Goal: Task Accomplishment & Management: Manage account settings

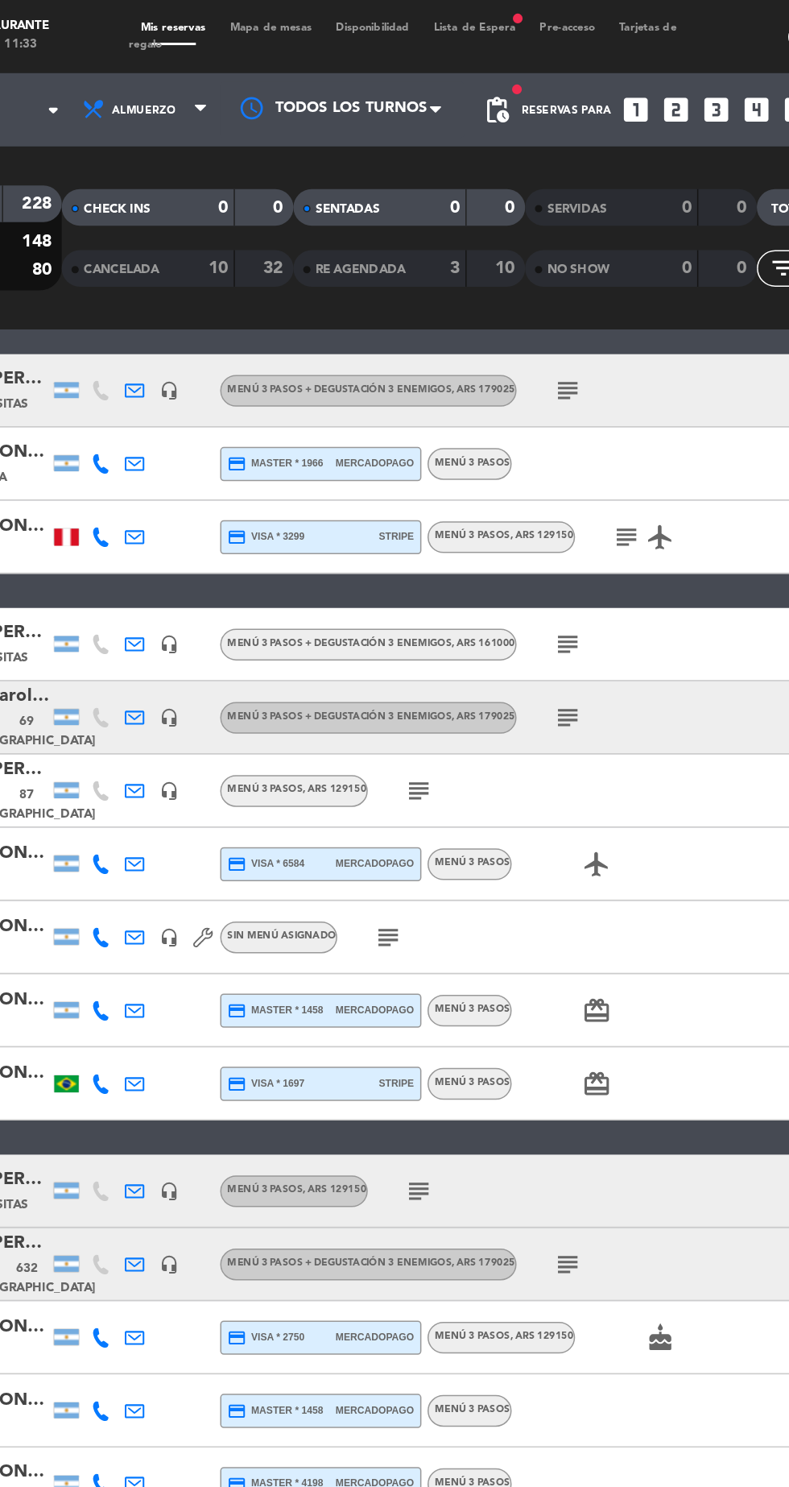
scroll to position [172, 0]
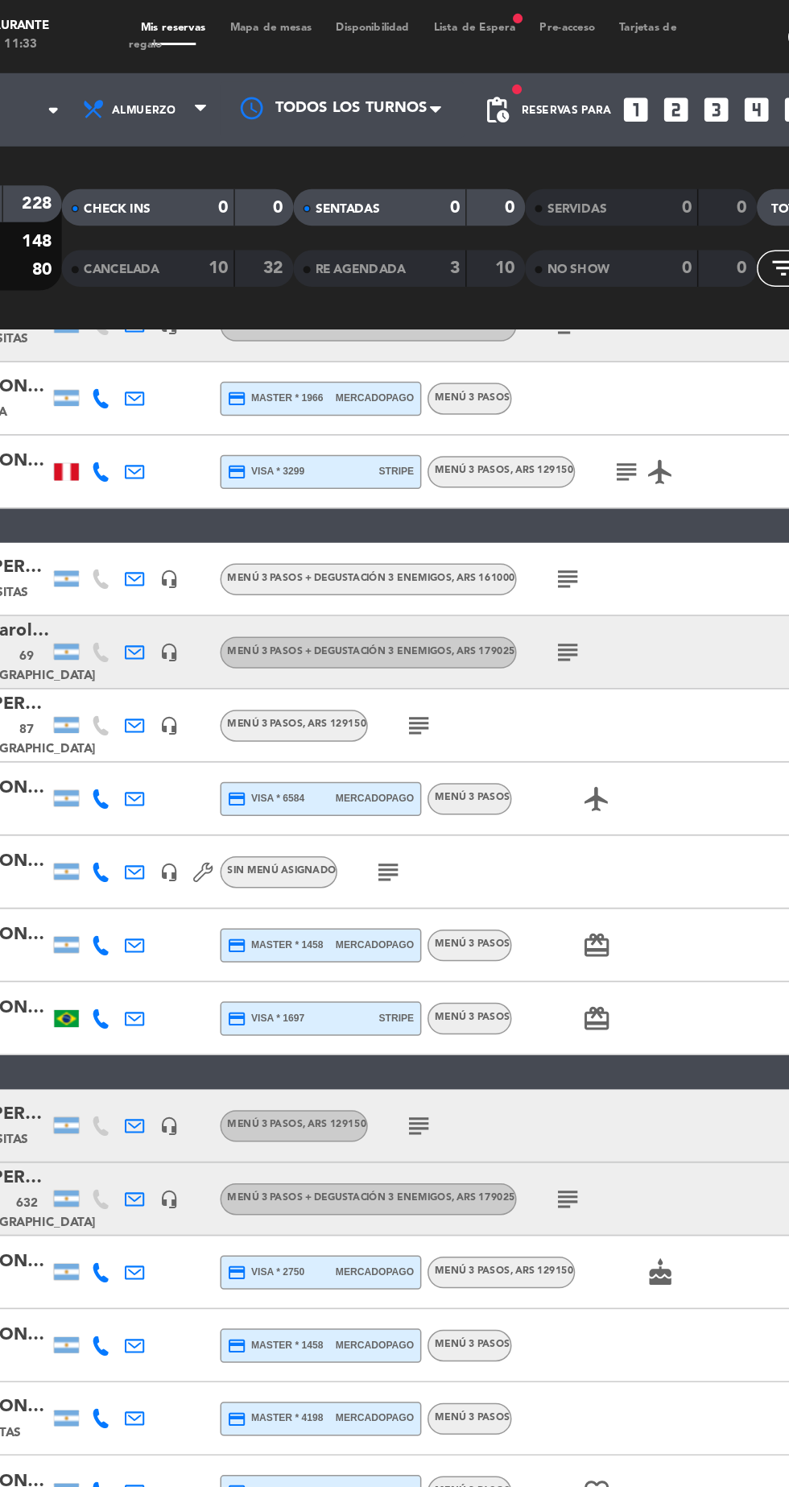
click at [499, 385] on icon "subject" at bounding box center [499, 382] width 19 height 19
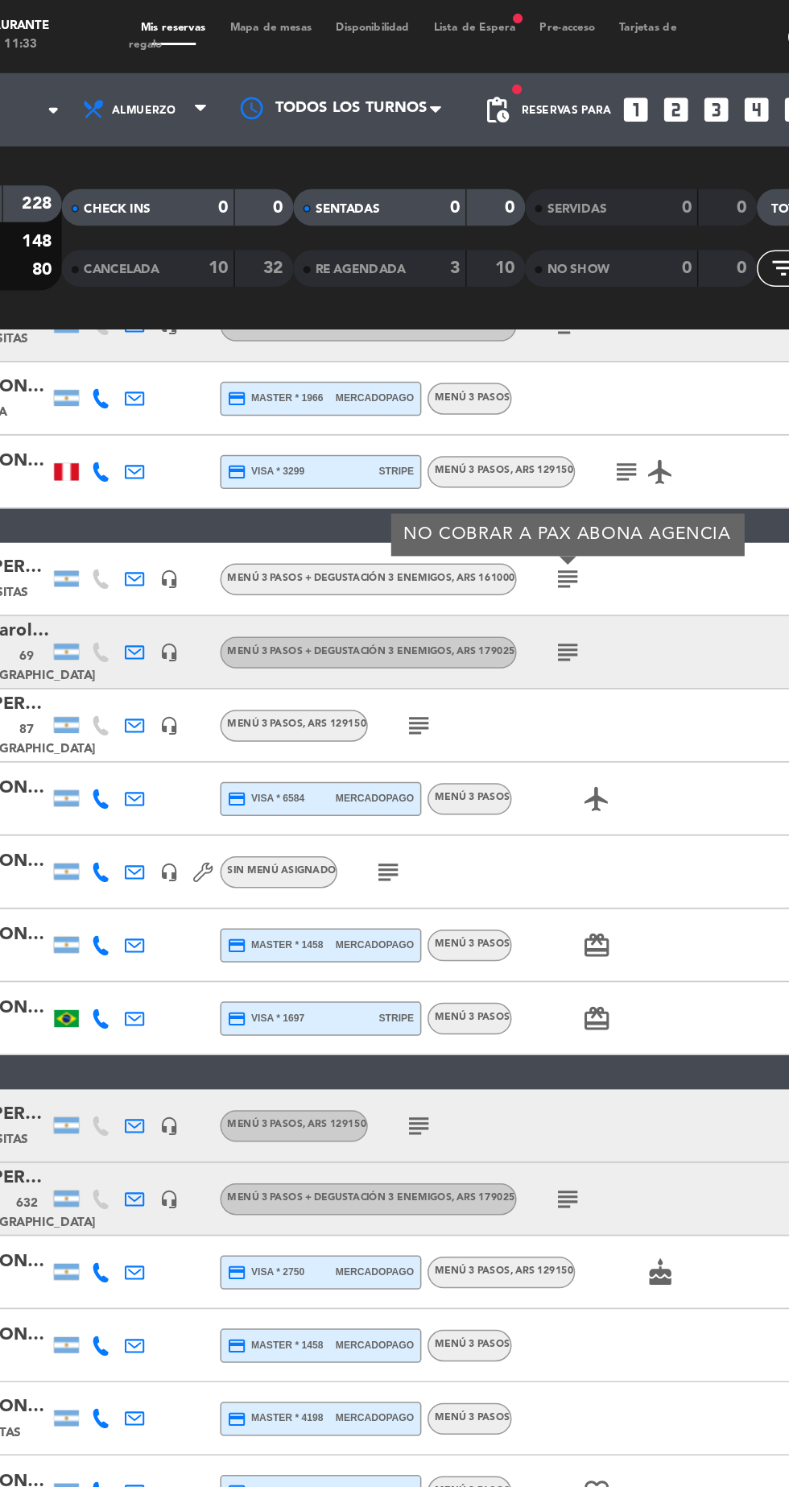
click at [523, 427] on div "subject" at bounding box center [533, 431] width 135 height 48
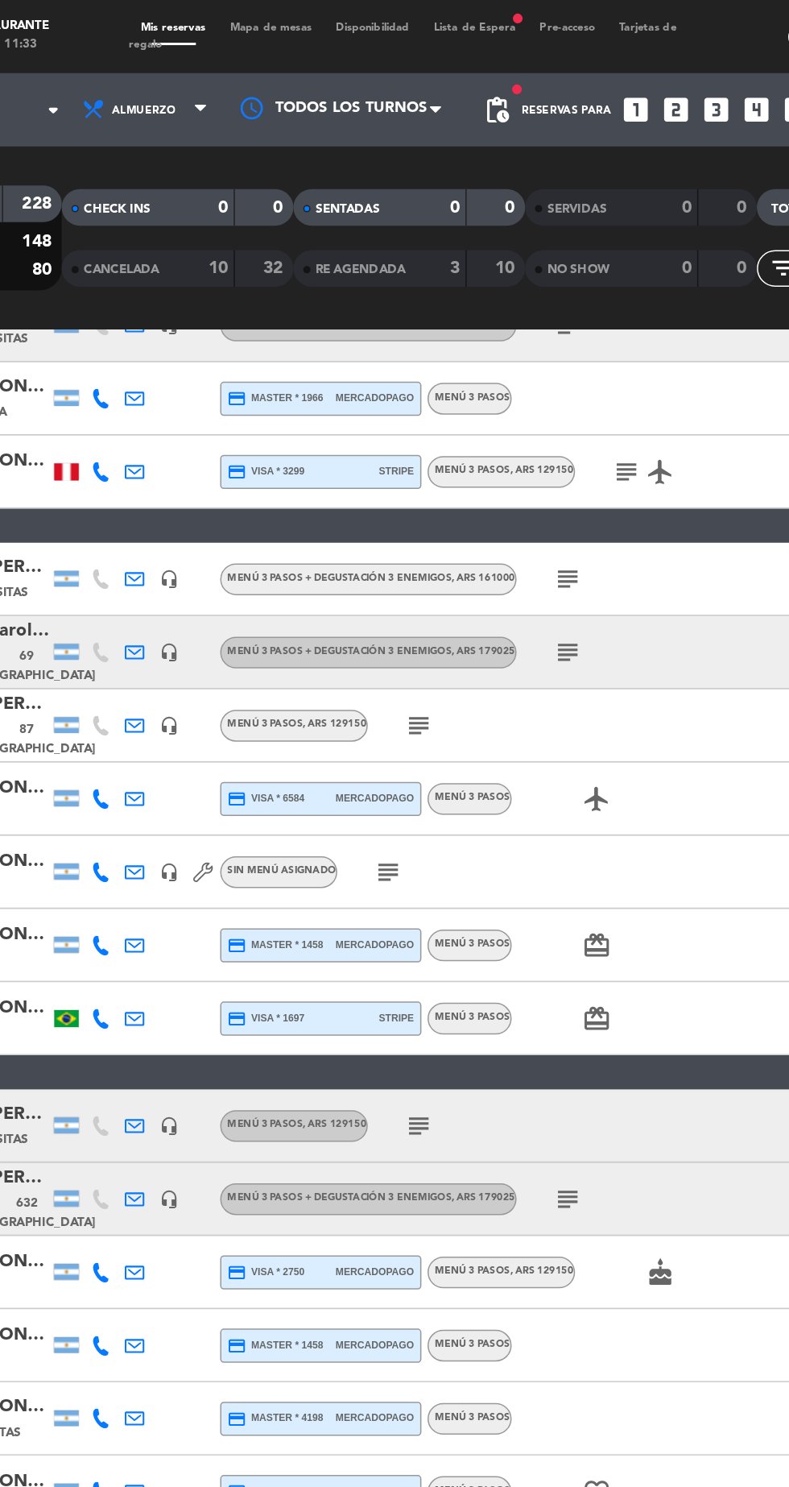
click at [501, 422] on icon "subject" at bounding box center [499, 430] width 19 height 19
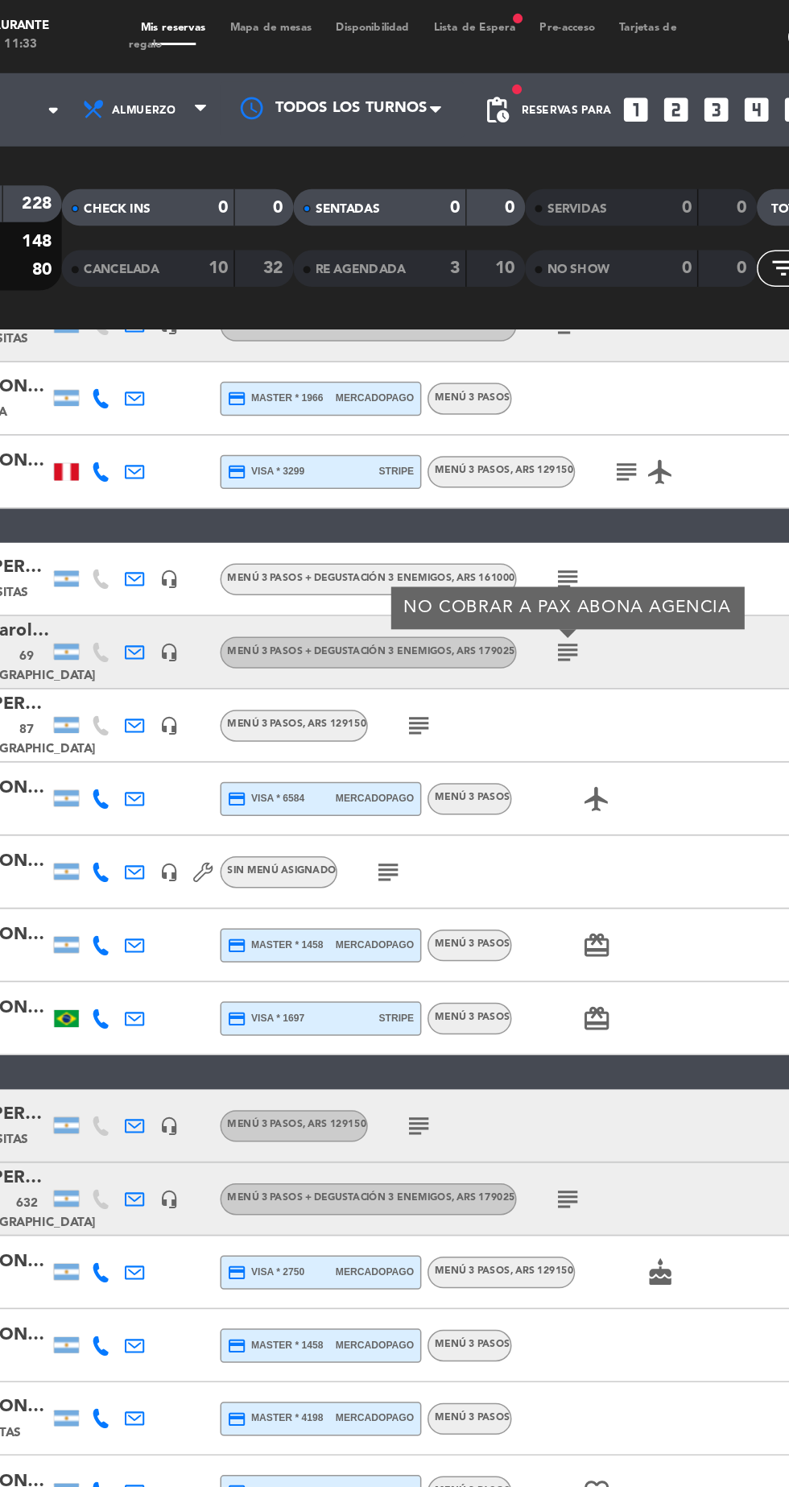
click at [403, 478] on icon "subject" at bounding box center [400, 479] width 19 height 19
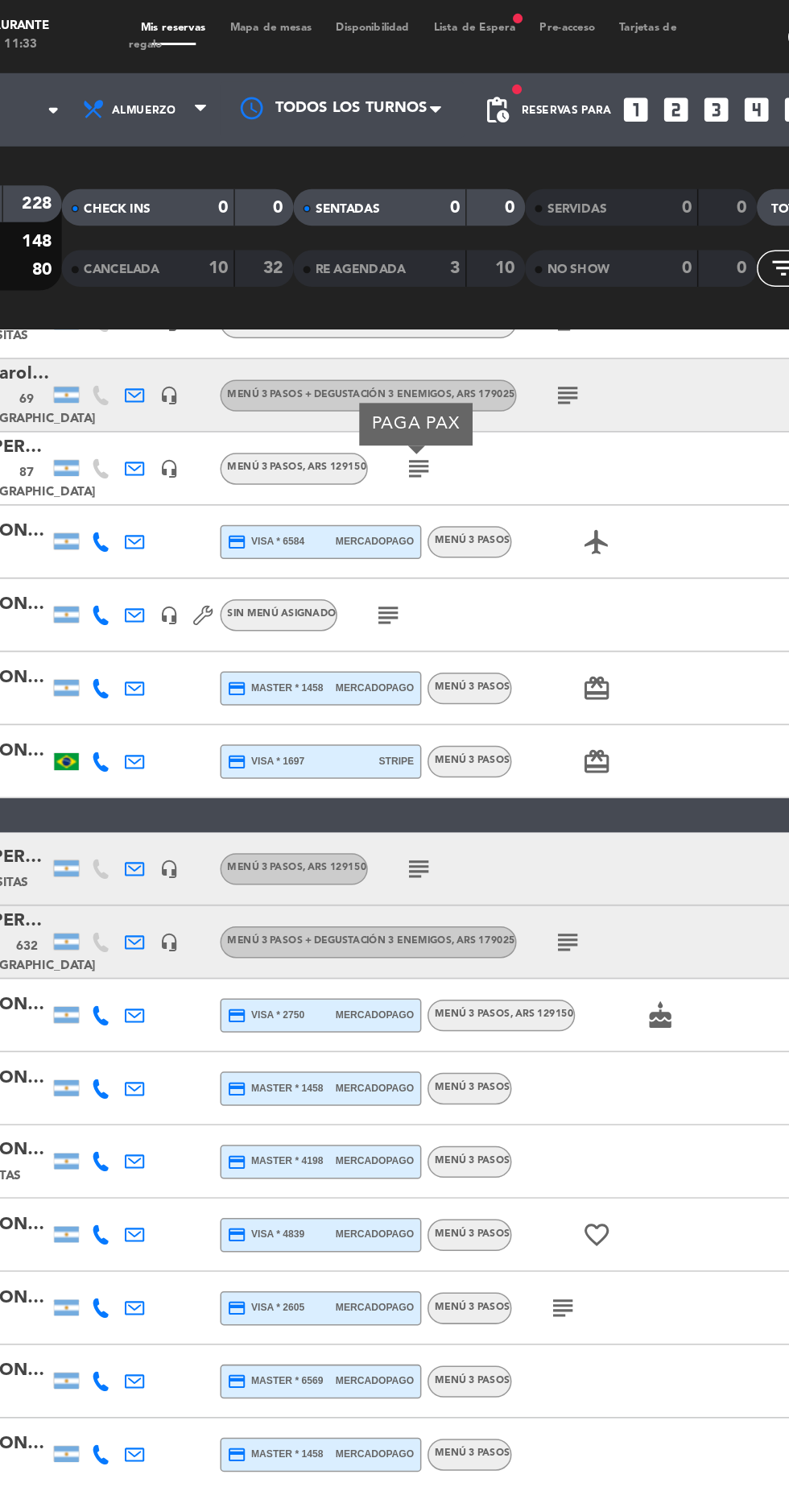
scroll to position [365, 0]
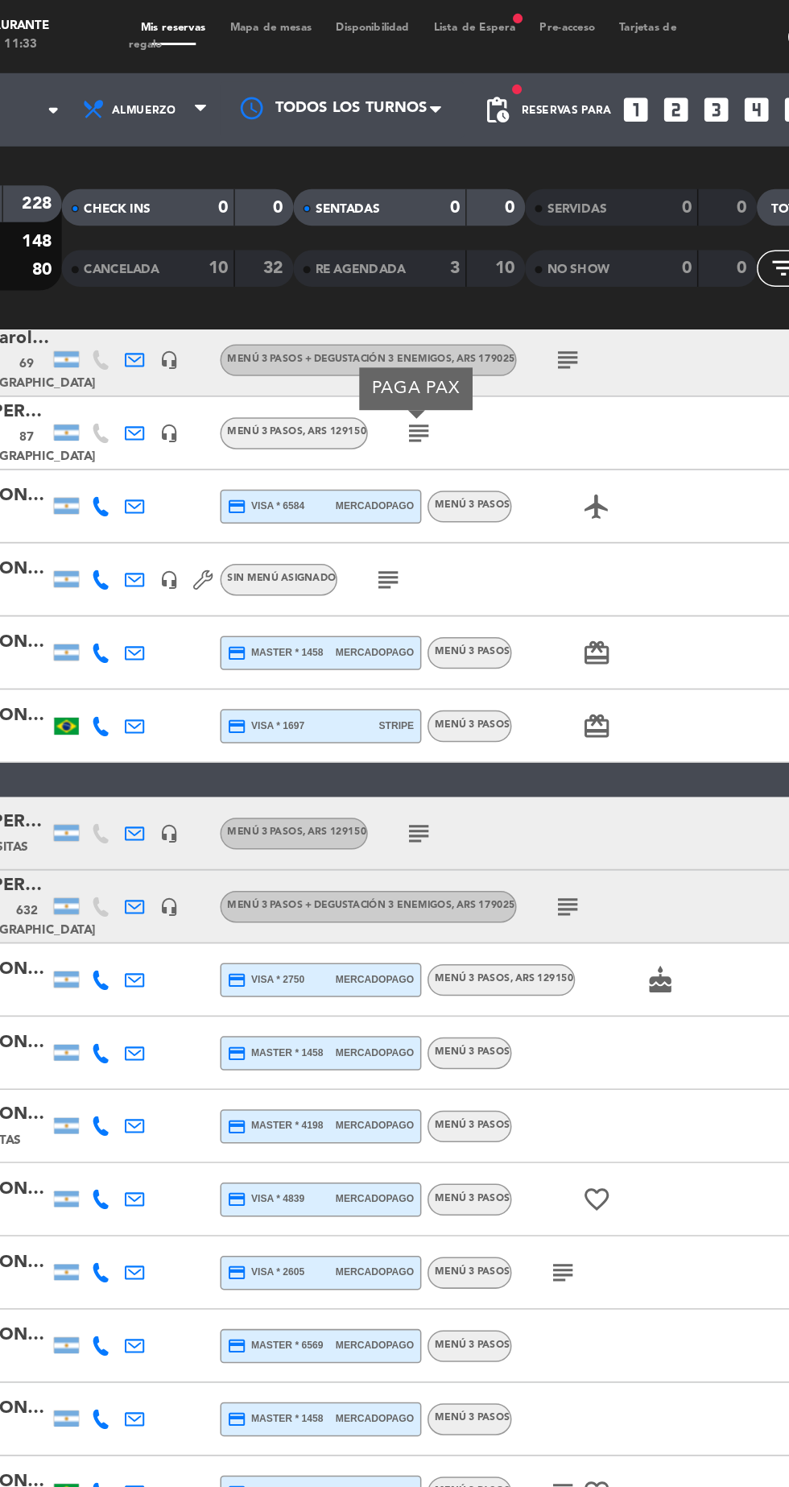
click at [385, 382] on icon "subject" at bounding box center [380, 382] width 19 height 19
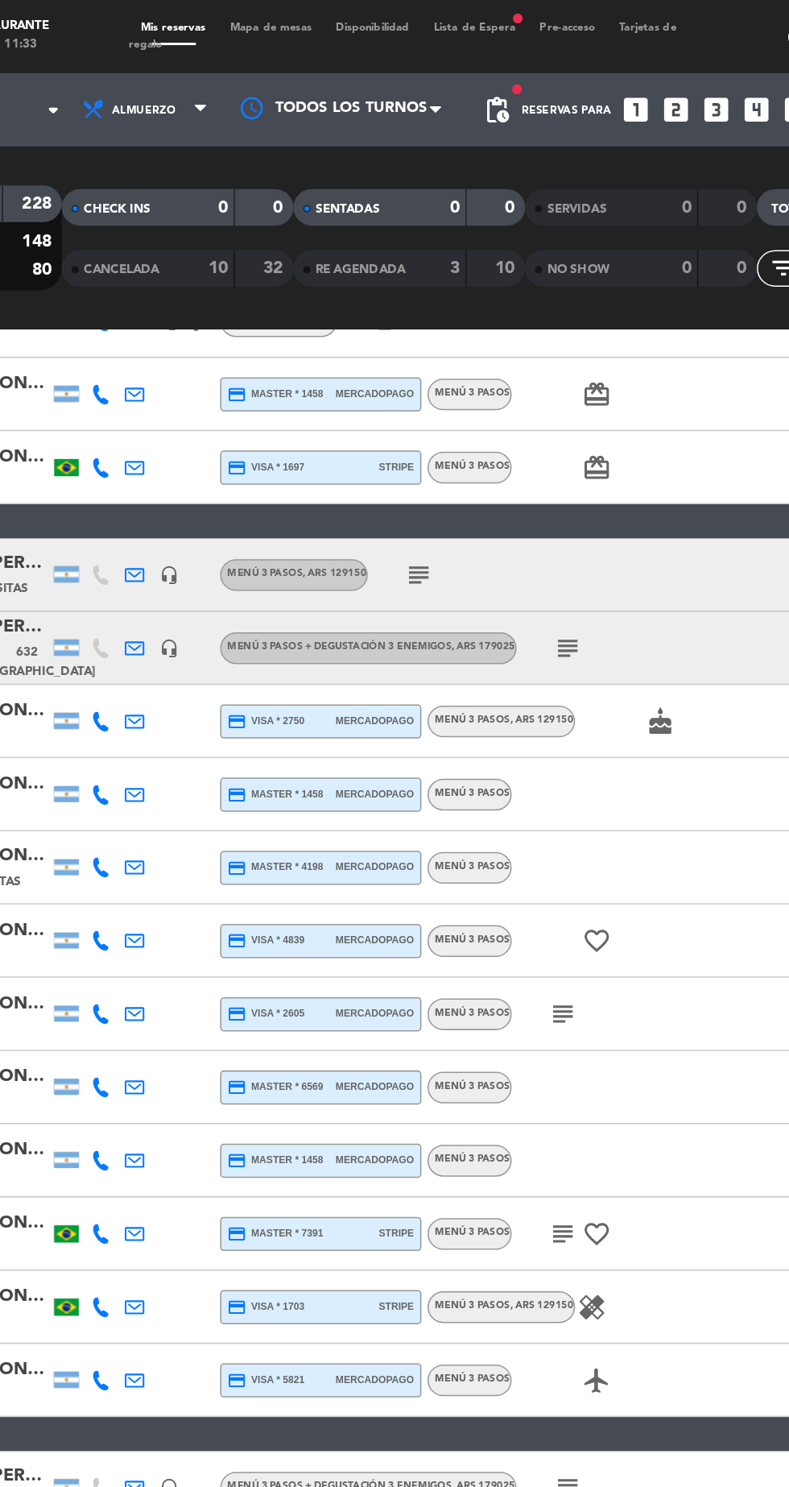
scroll to position [541, 0]
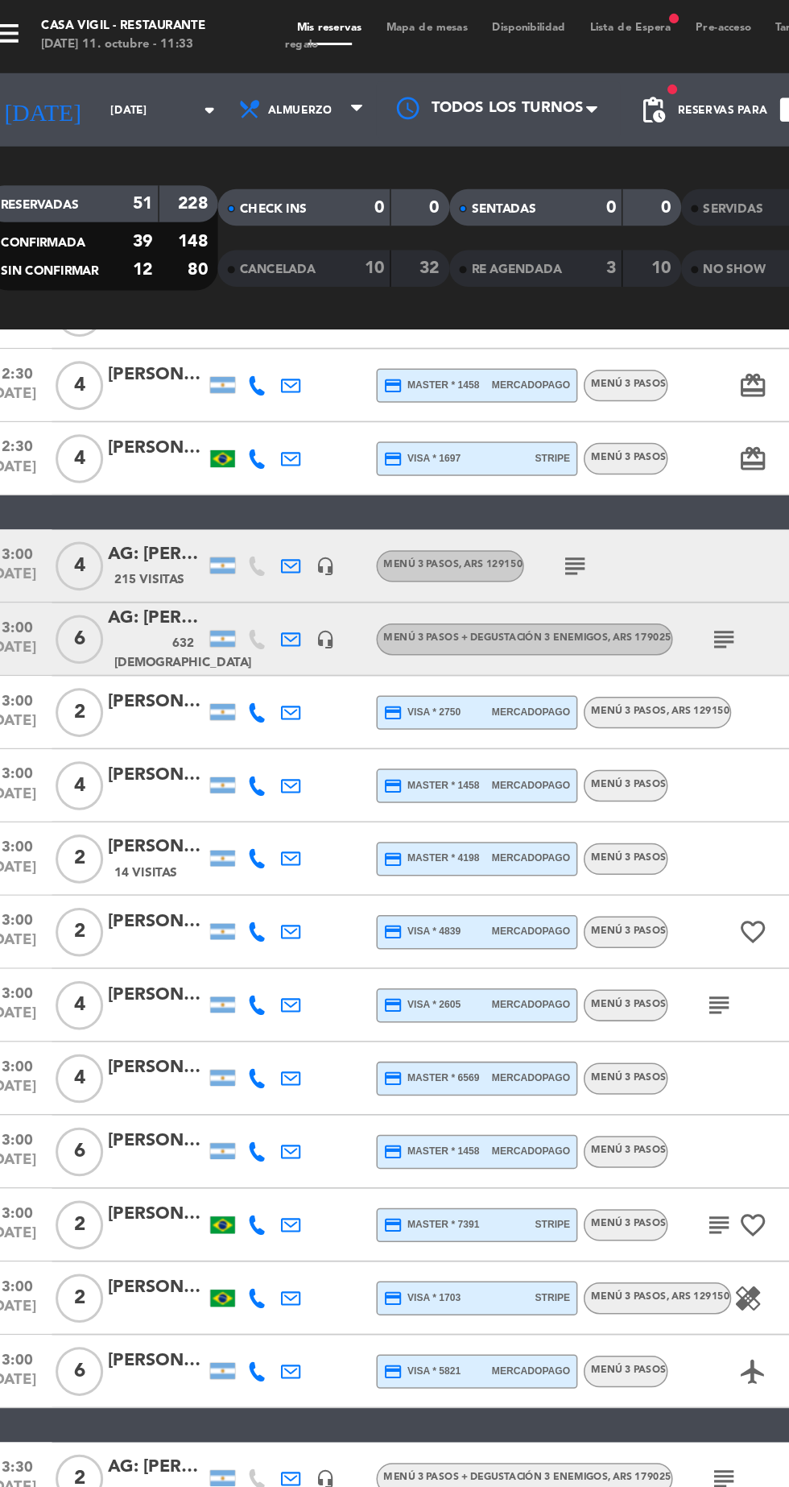
click at [504, 419] on icon "subject" at bounding box center [499, 421] width 19 height 19
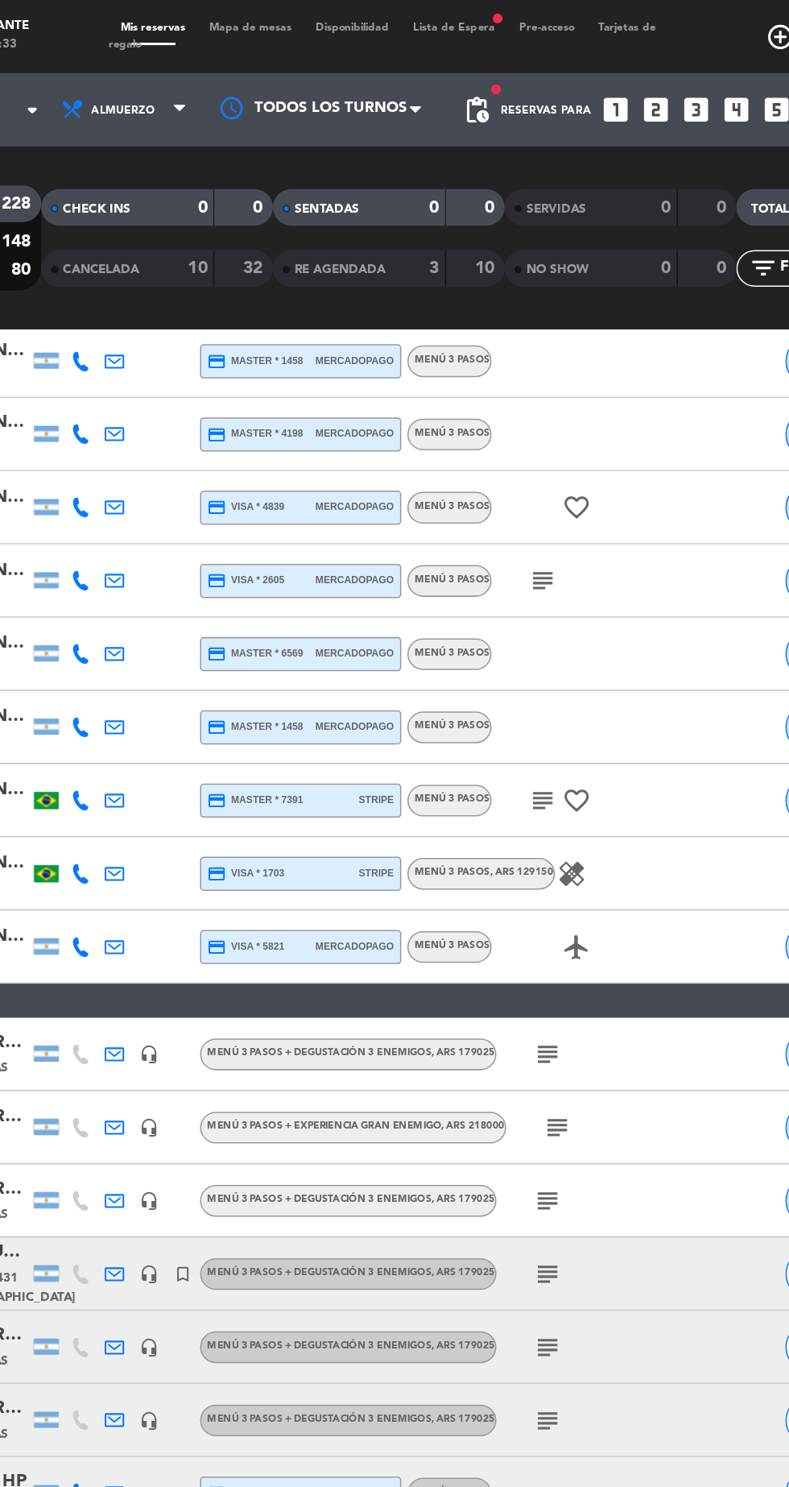
scroll to position [740, 0]
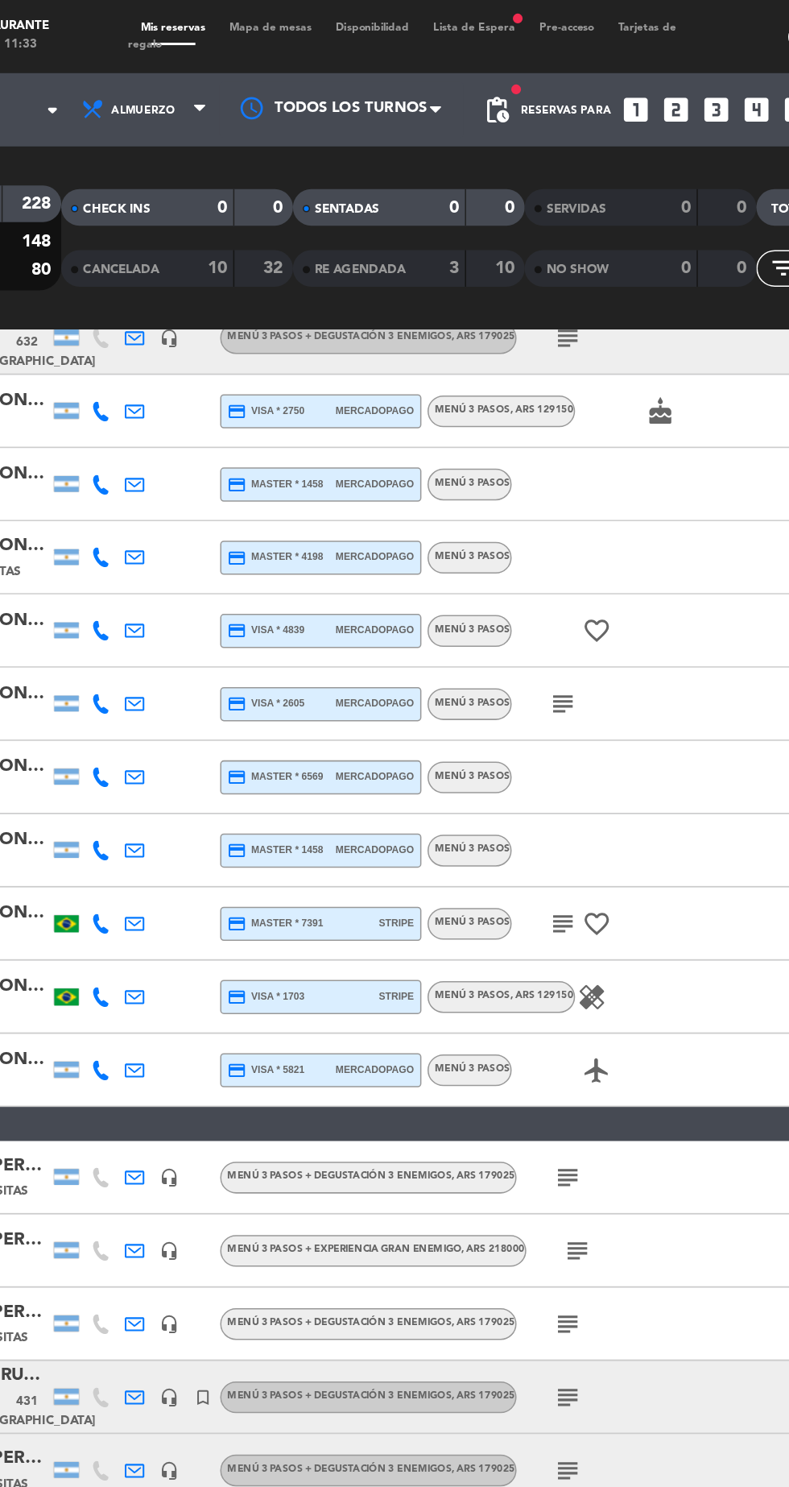
click at [496, 470] on icon "subject" at bounding box center [496, 464] width 19 height 19
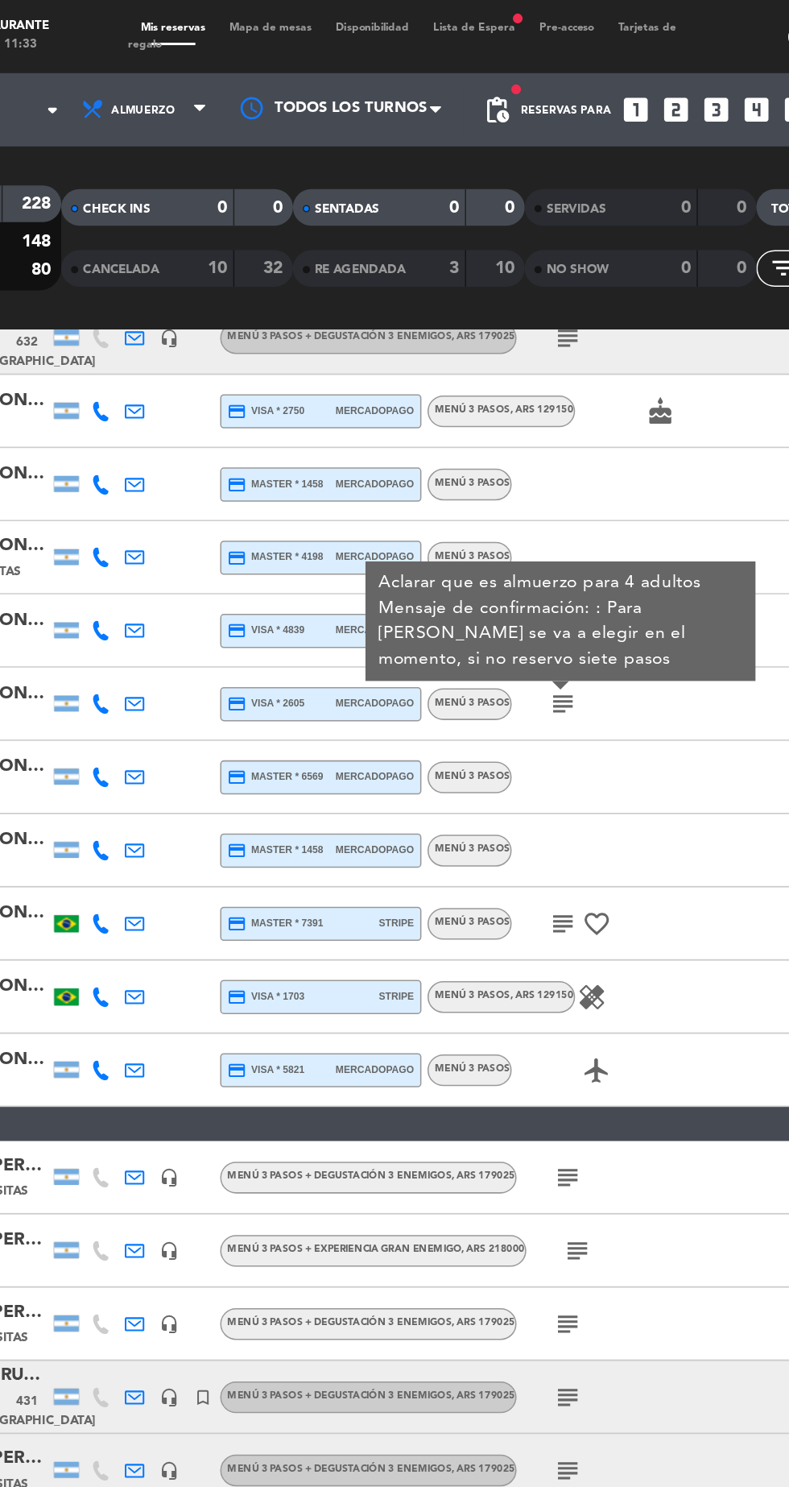
click at [499, 612] on icon "subject" at bounding box center [496, 609] width 19 height 19
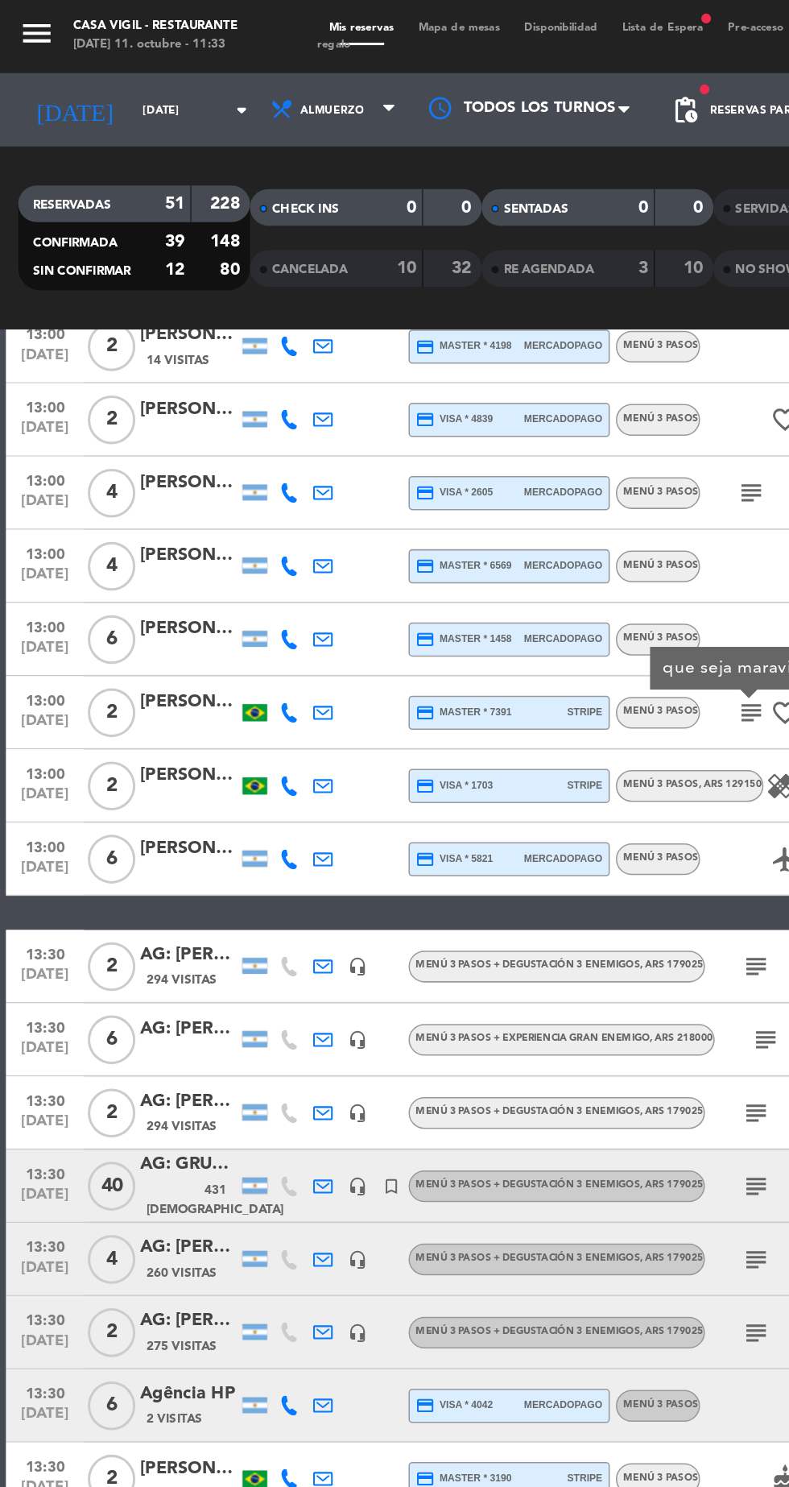
scroll to position [910, 0]
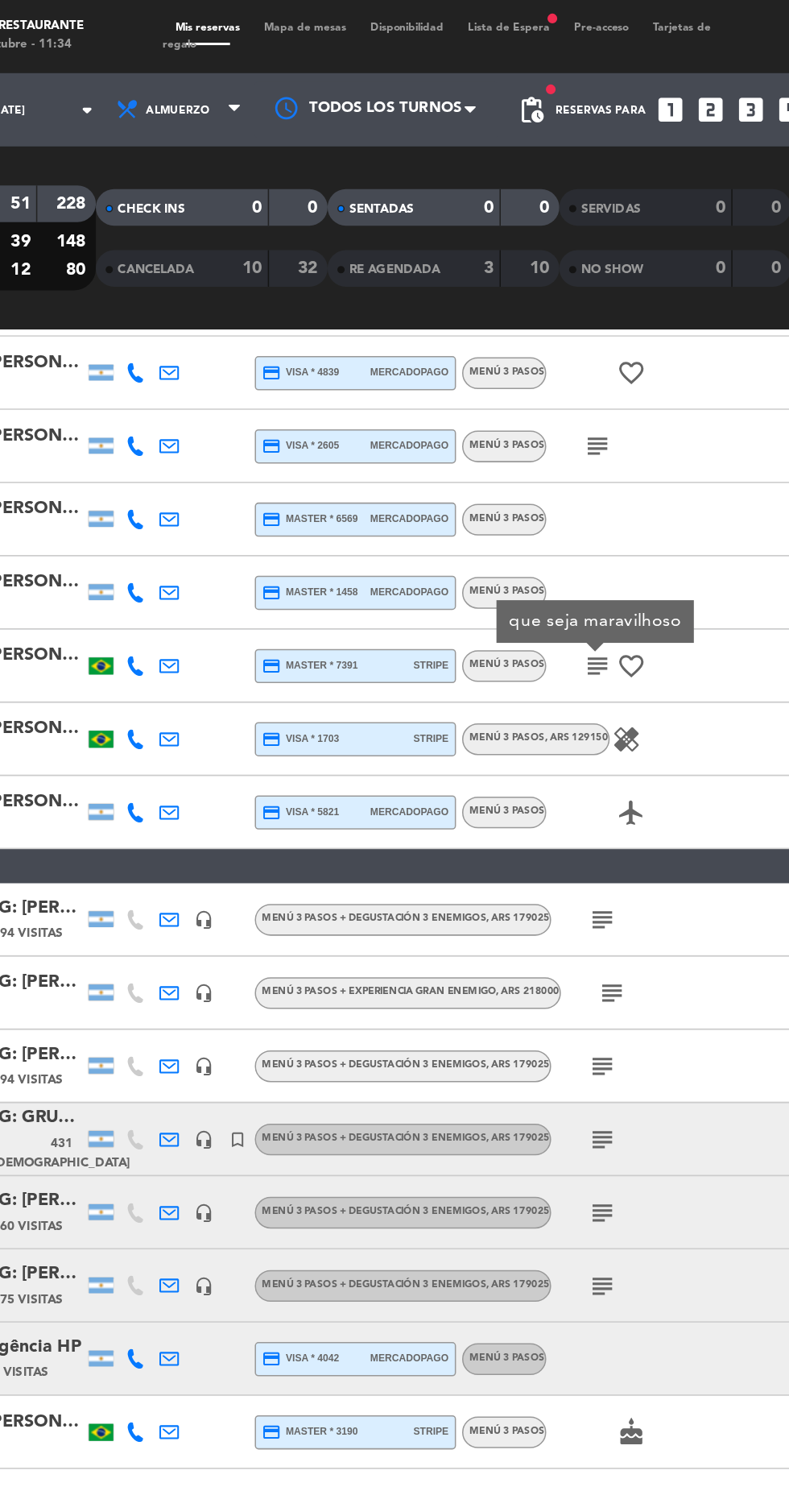
click at [513, 493] on icon "healing" at bounding box center [515, 487] width 19 height 19
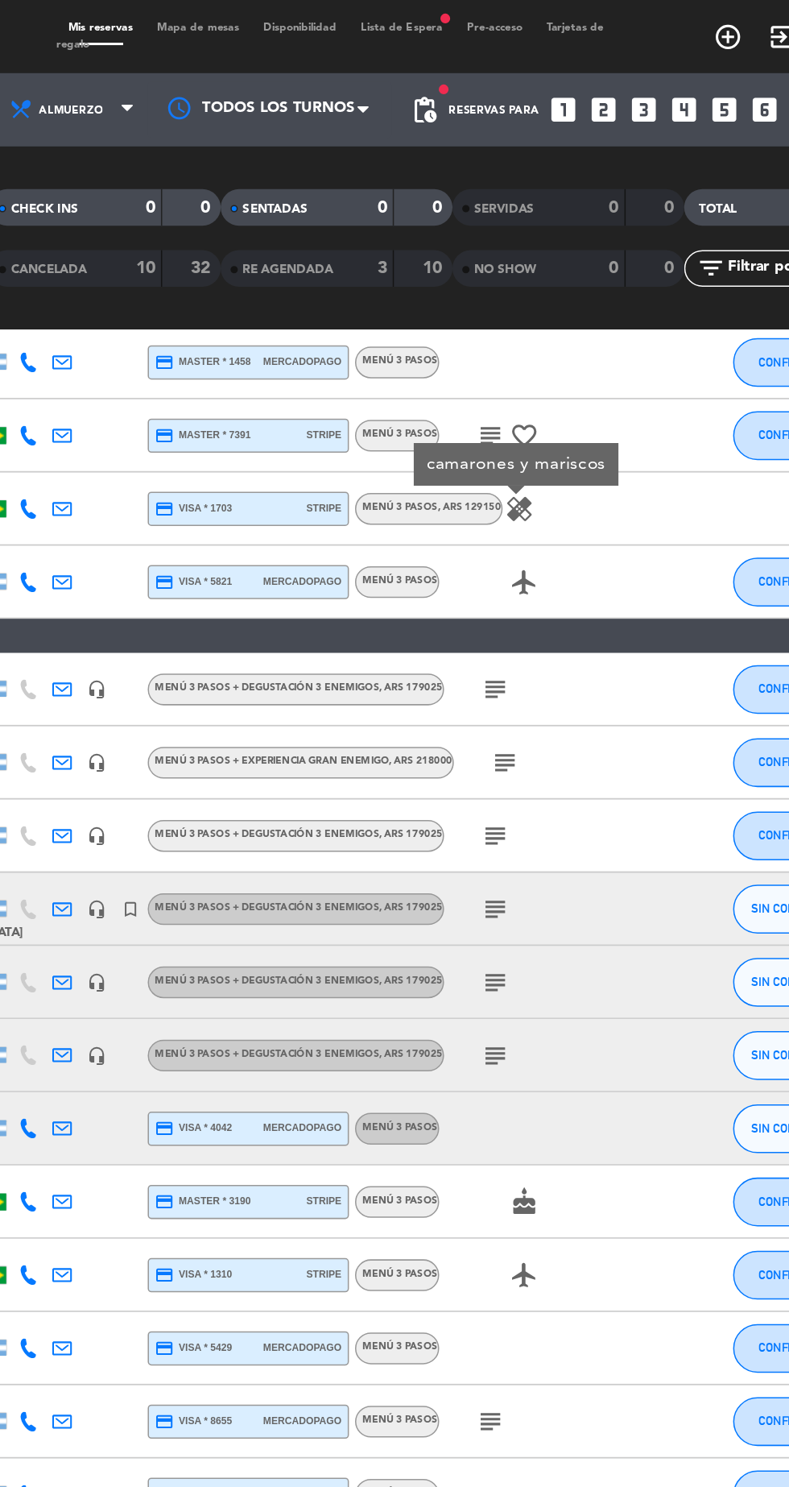
scroll to position [1094, 0]
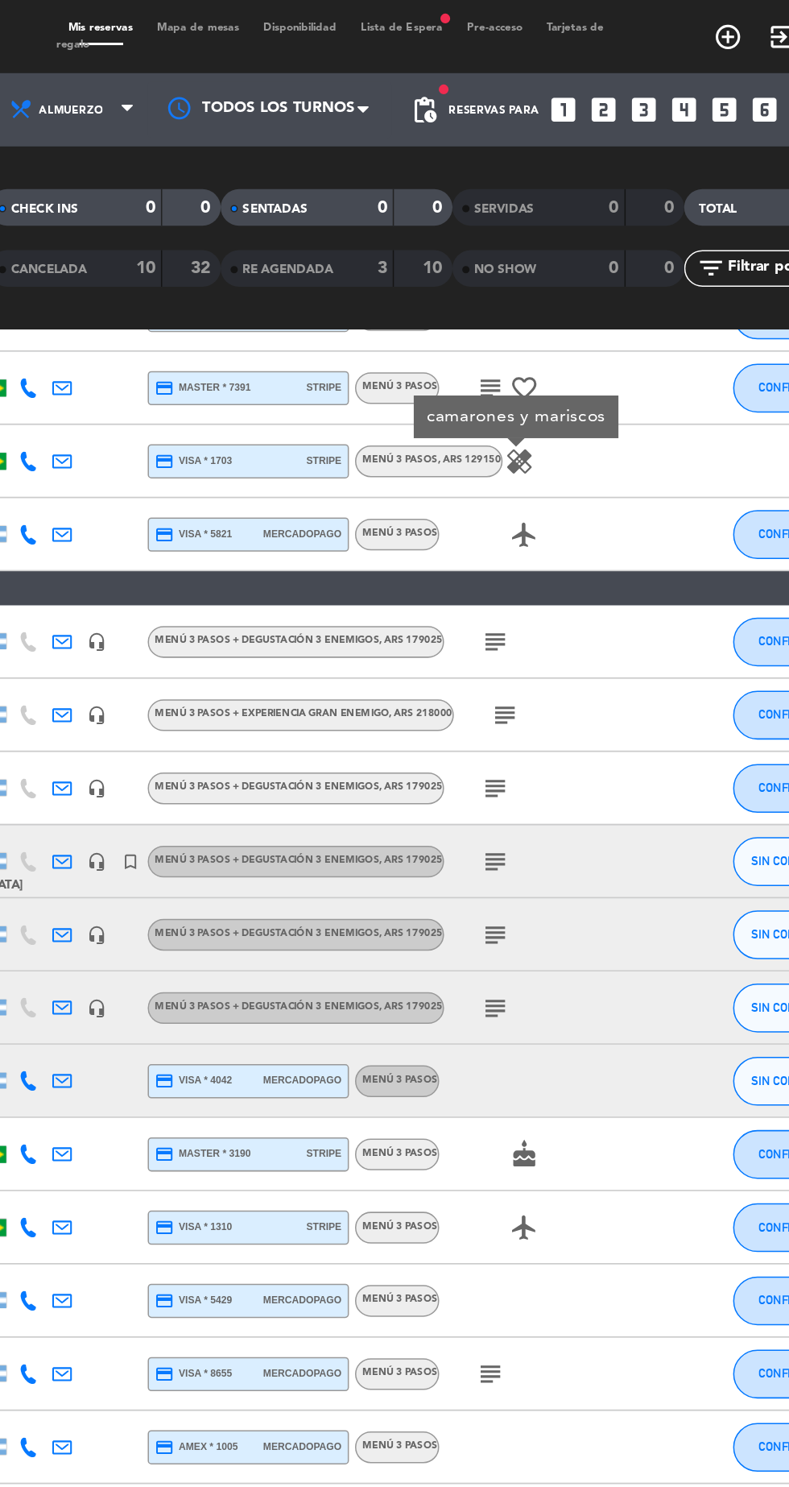
click at [503, 423] on icon "subject" at bounding box center [499, 423] width 19 height 19
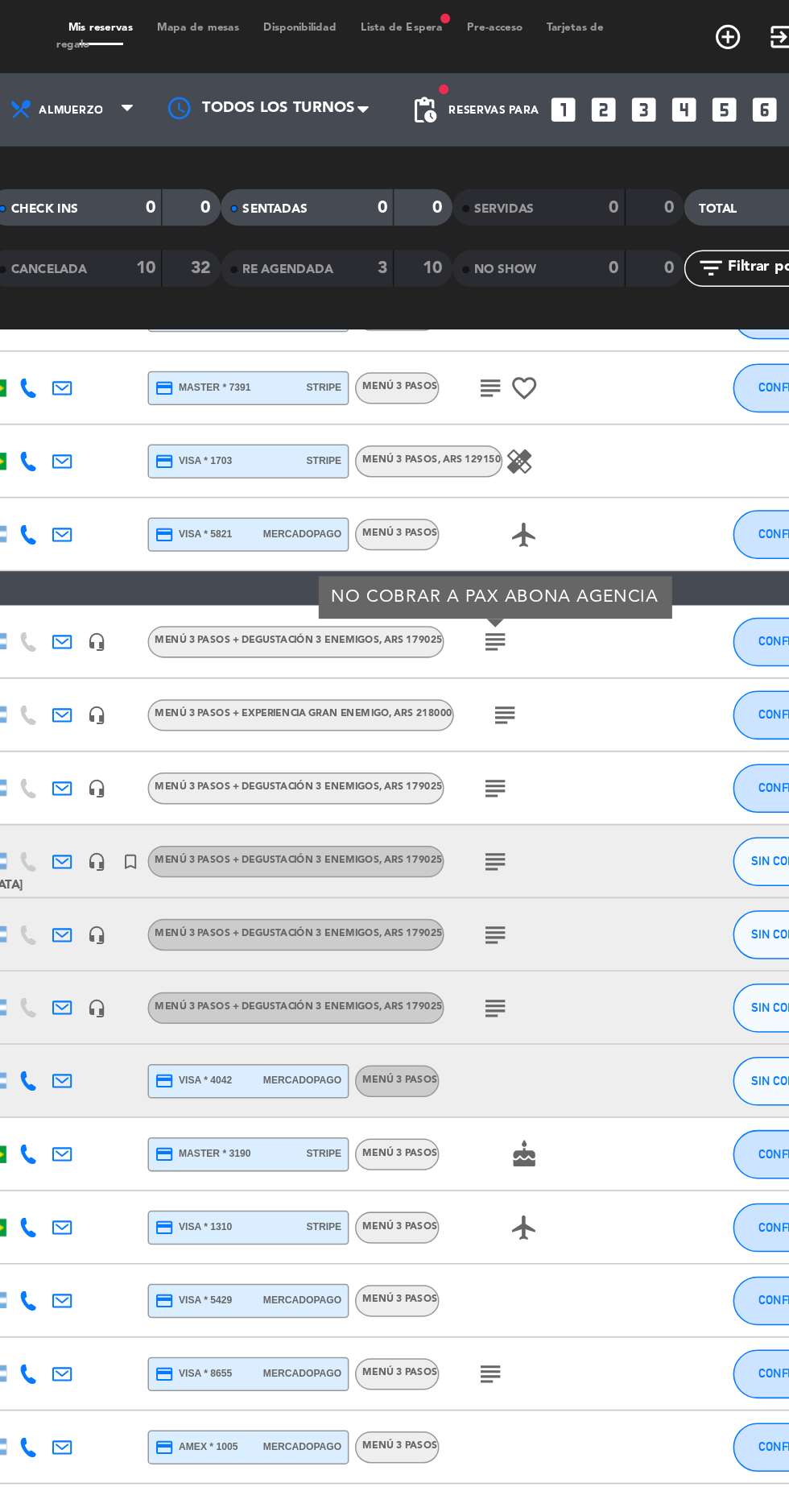
click at [512, 471] on icon "subject" at bounding box center [505, 471] width 19 height 19
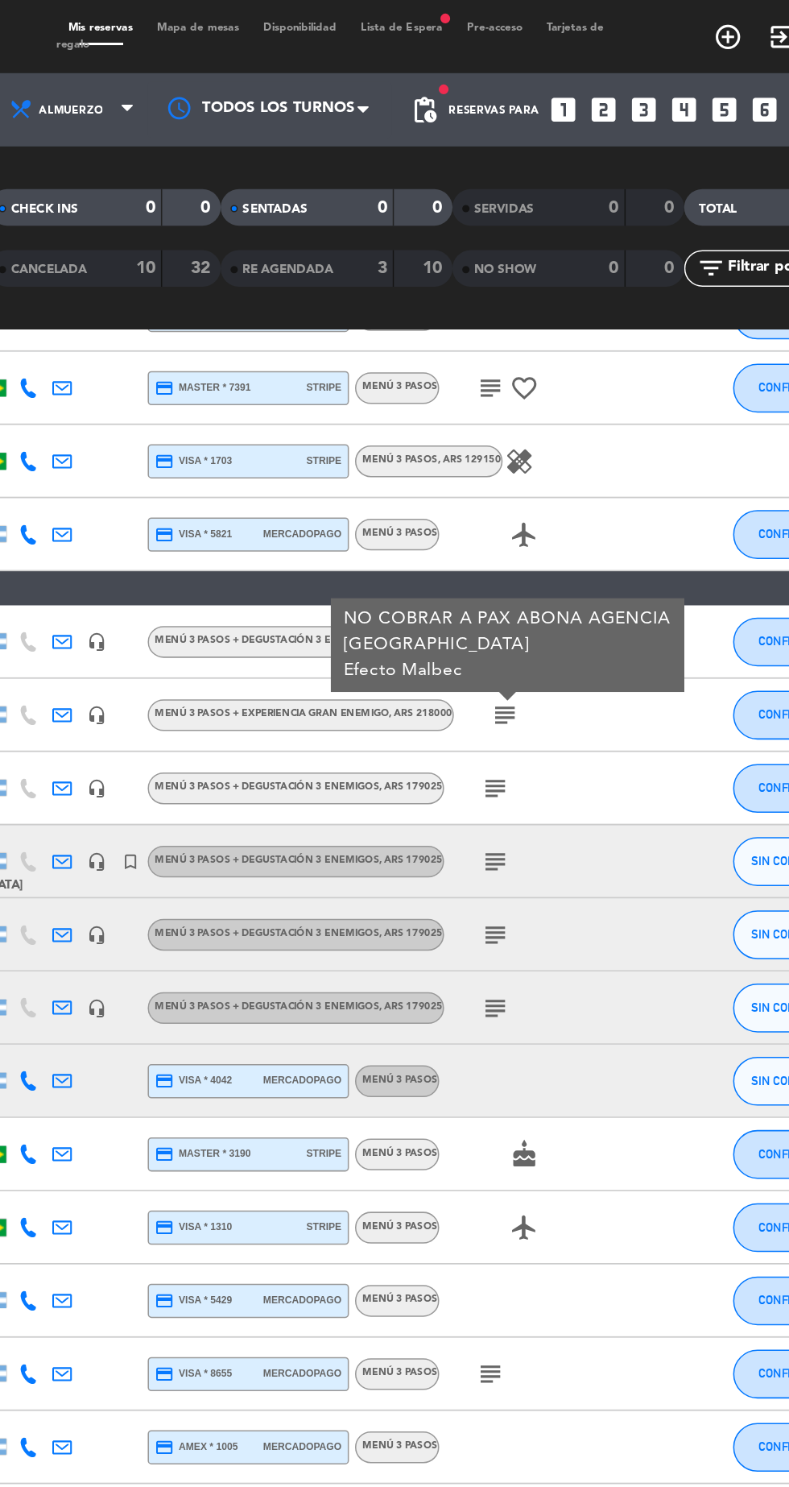
click at [503, 520] on icon "subject" at bounding box center [499, 520] width 19 height 19
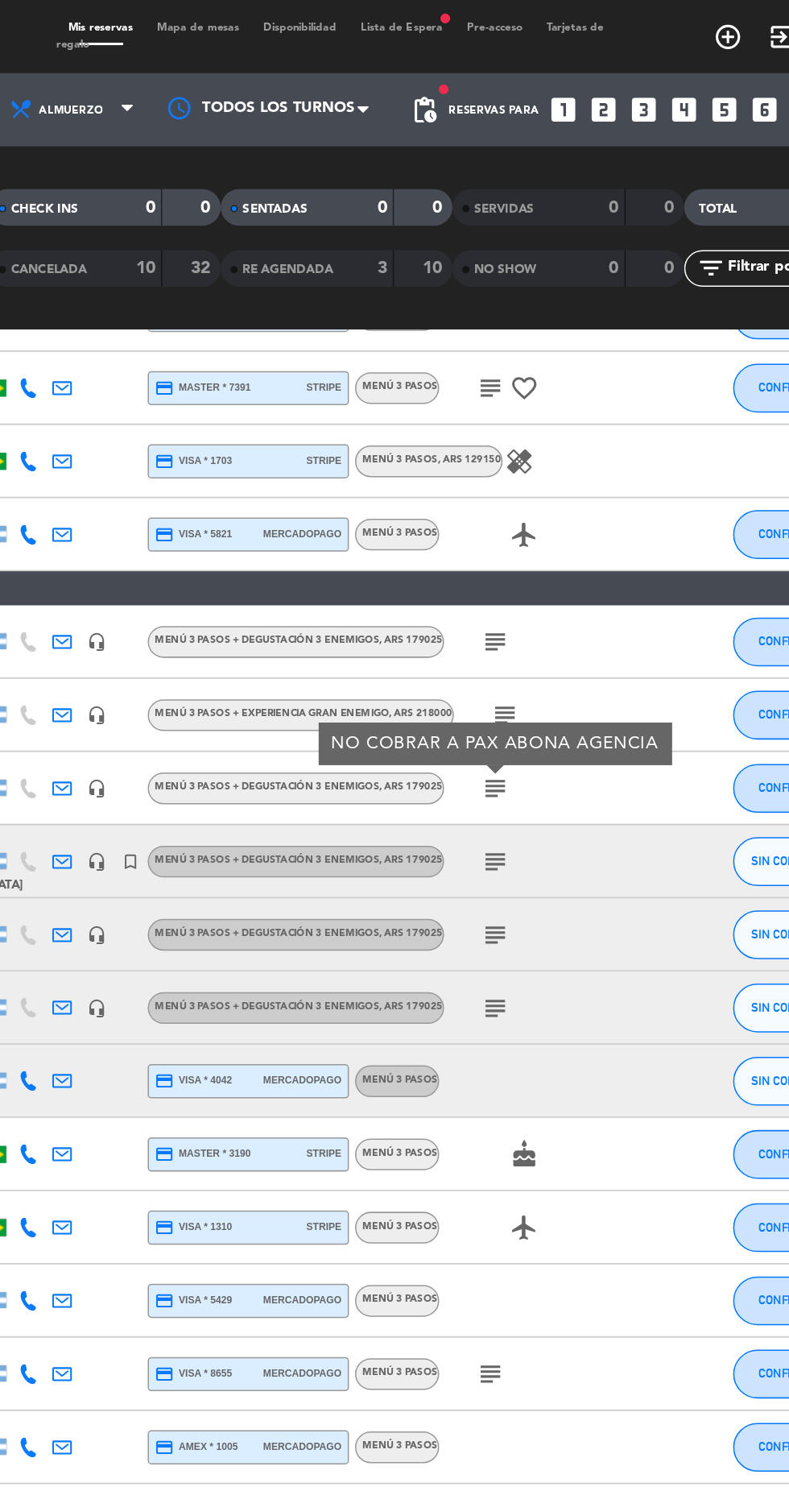
click at [501, 569] on icon "subject" at bounding box center [499, 568] width 19 height 19
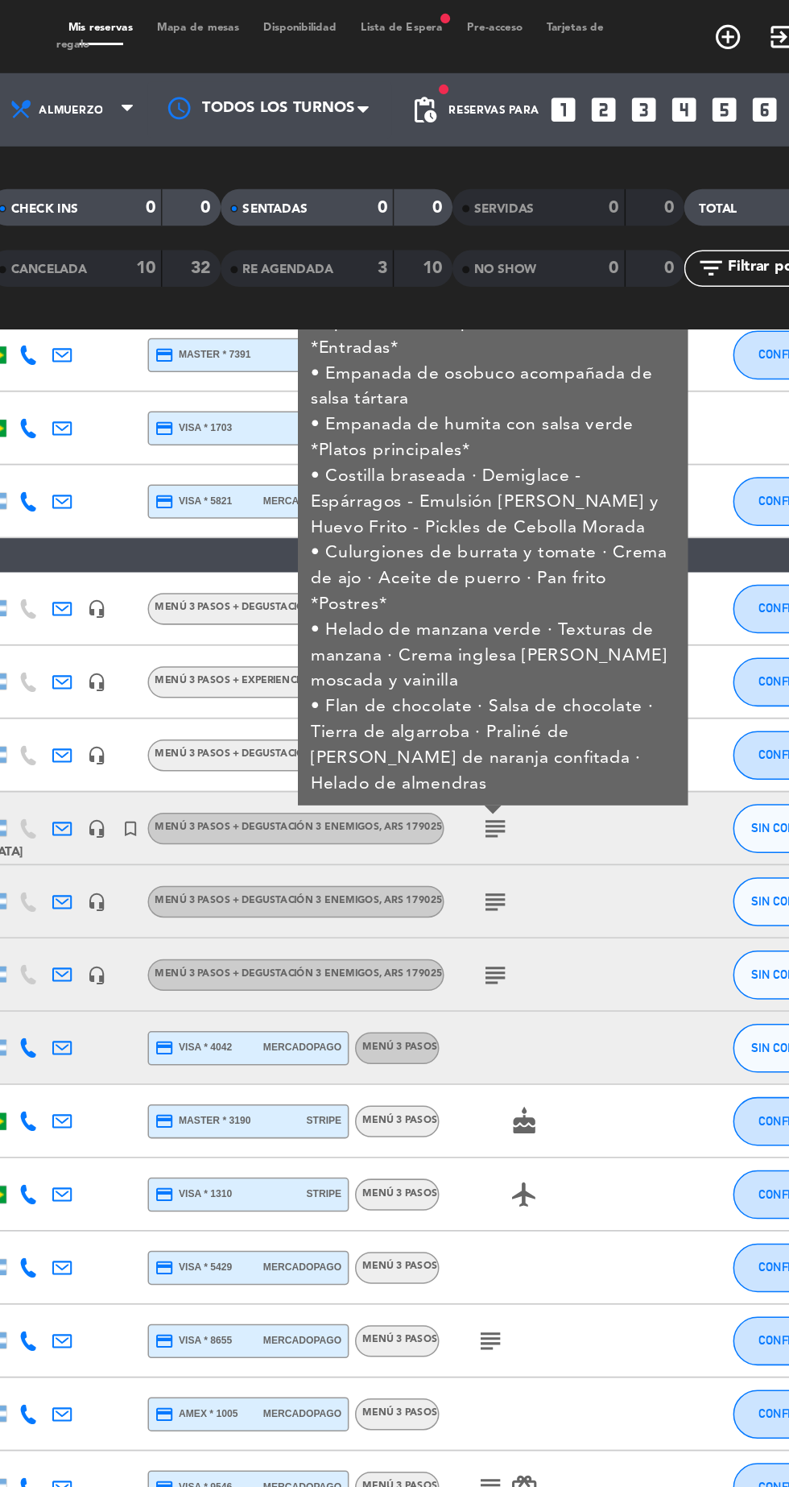
scroll to position [1114, 0]
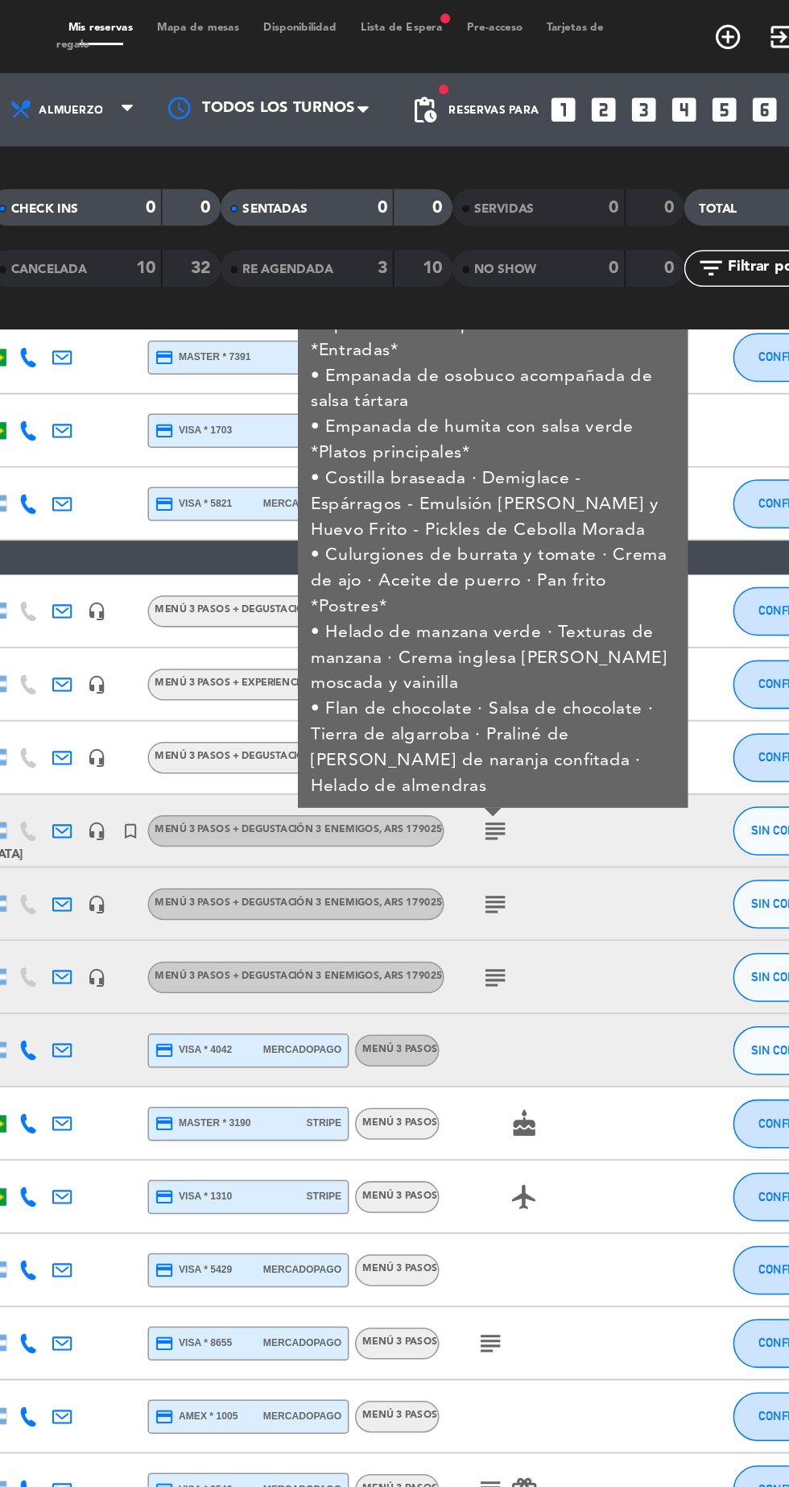
click at [507, 590] on icon "subject" at bounding box center [499, 596] width 19 height 19
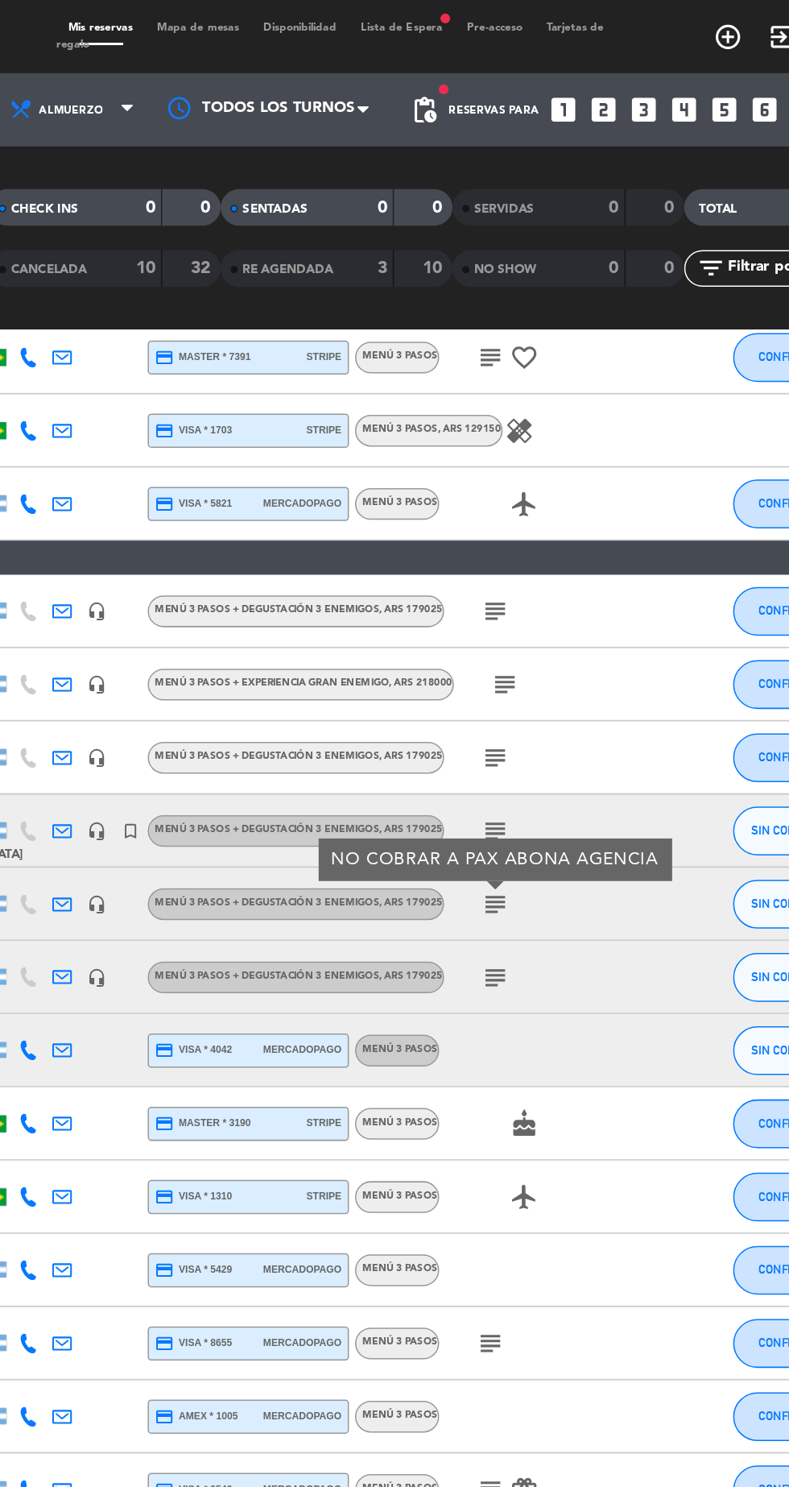
click at [506, 643] on icon "subject" at bounding box center [499, 645] width 19 height 19
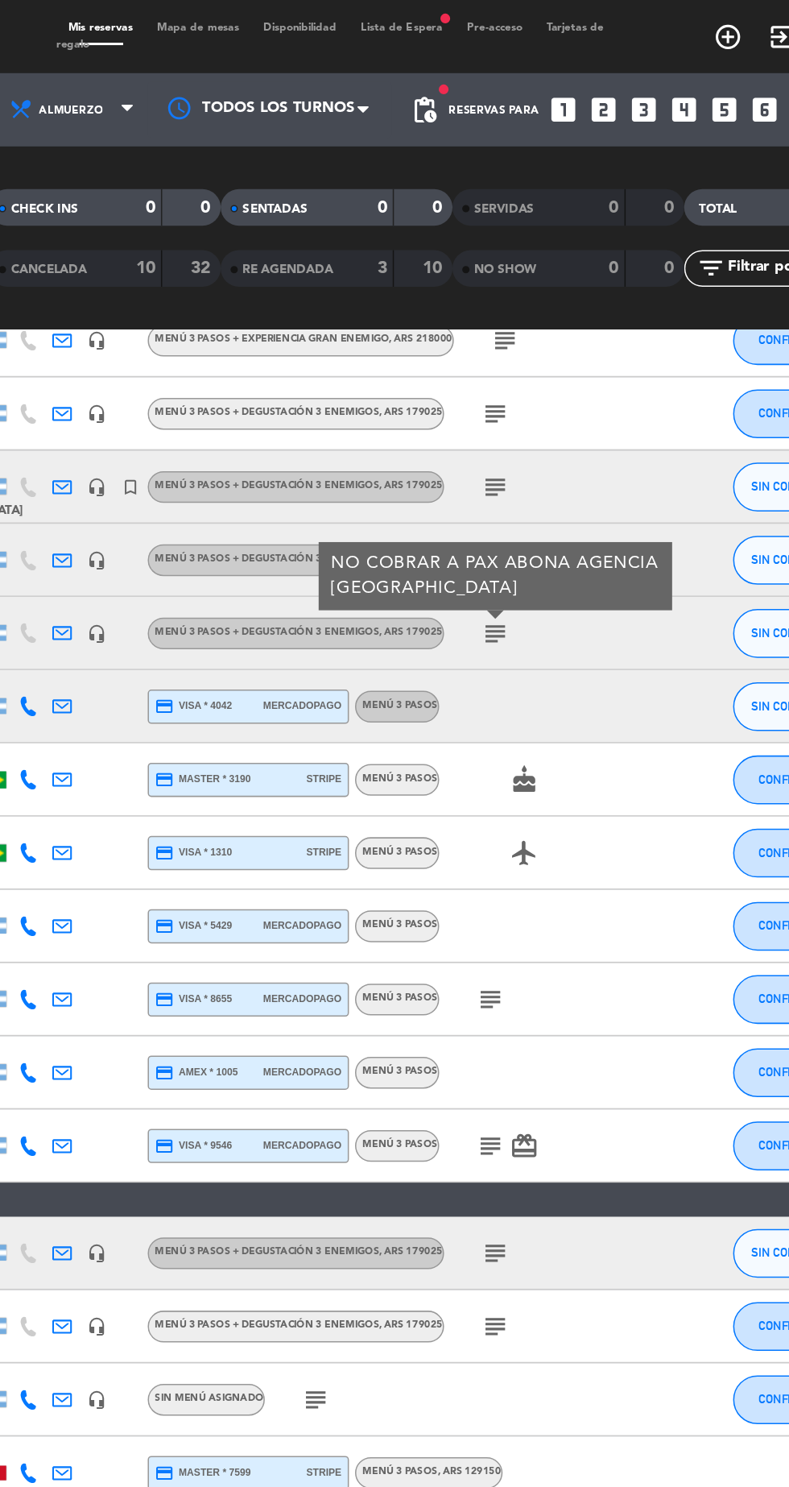
scroll to position [1342, 0]
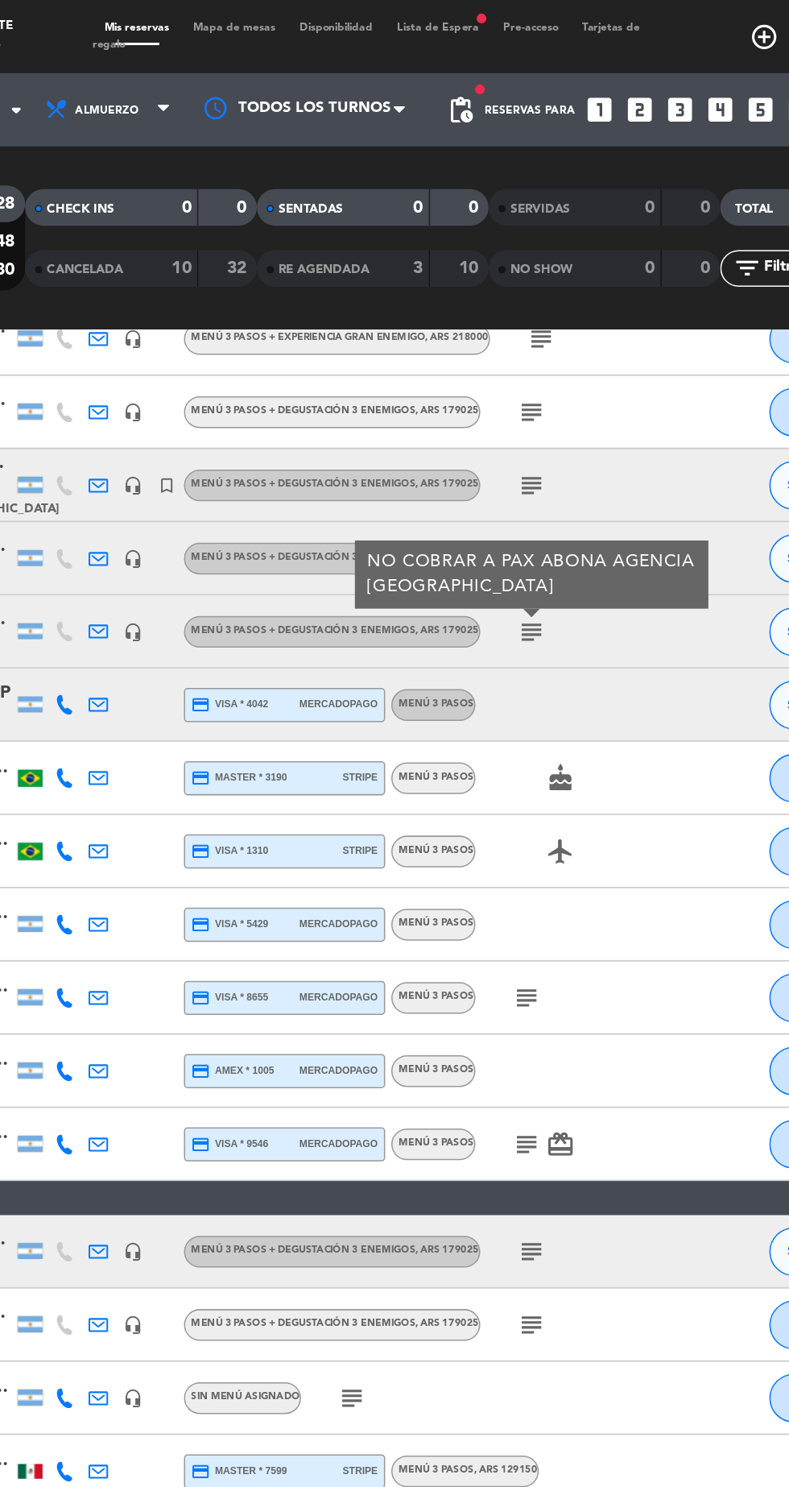
click at [499, 659] on icon "subject" at bounding box center [496, 658] width 19 height 19
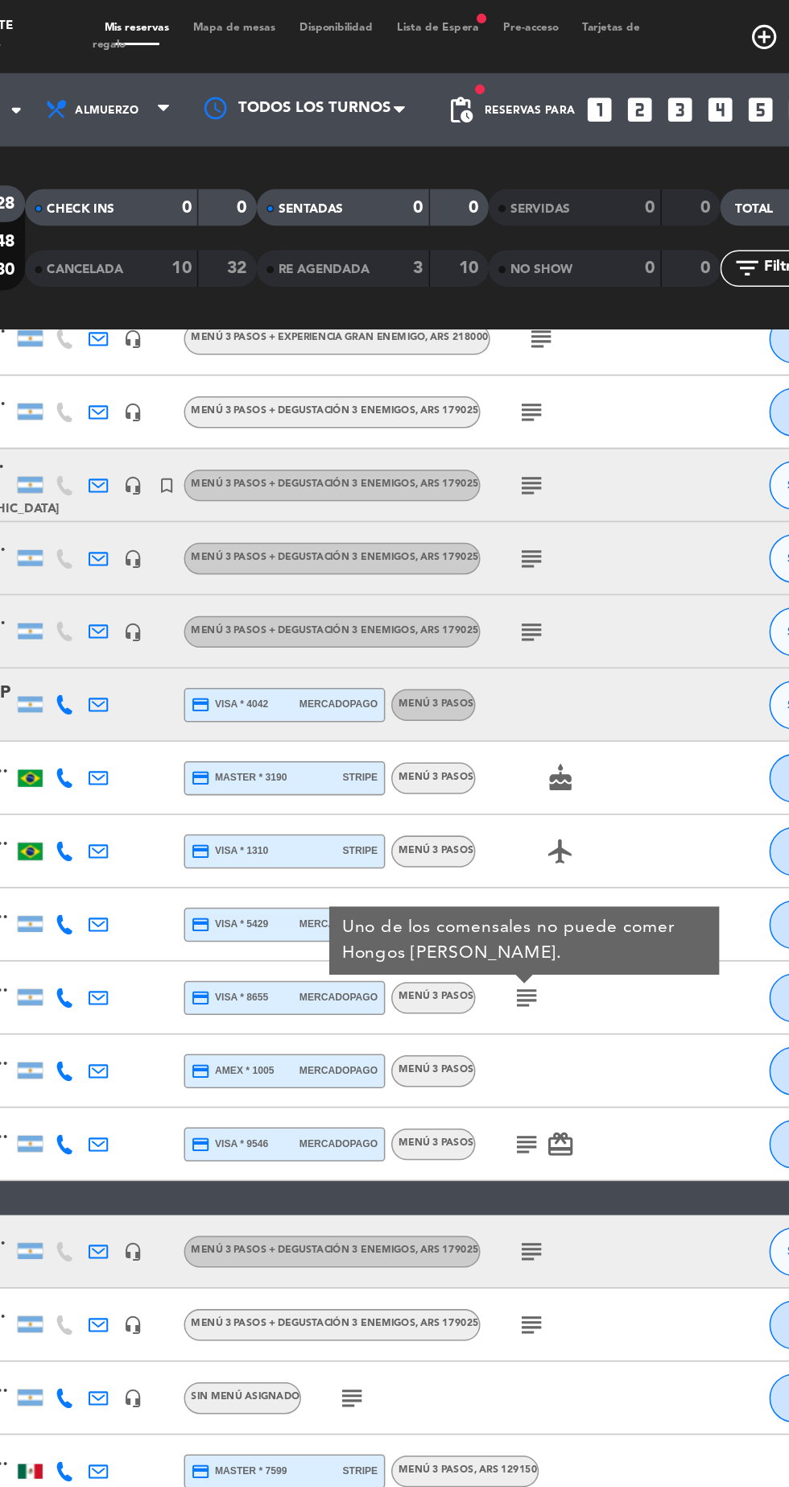
scroll to position [1405, 0]
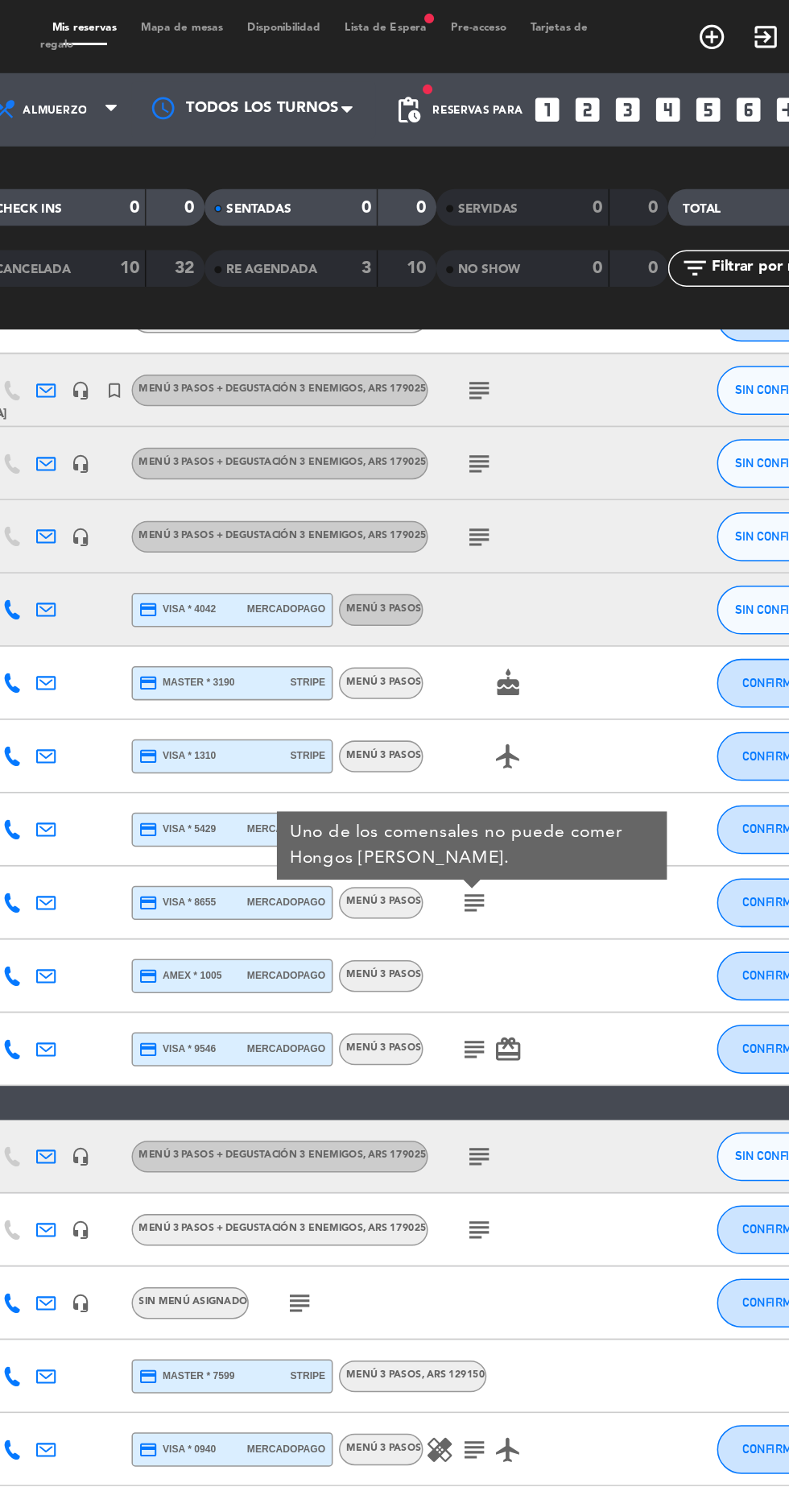
click at [499, 698] on icon "subject" at bounding box center [496, 692] width 19 height 19
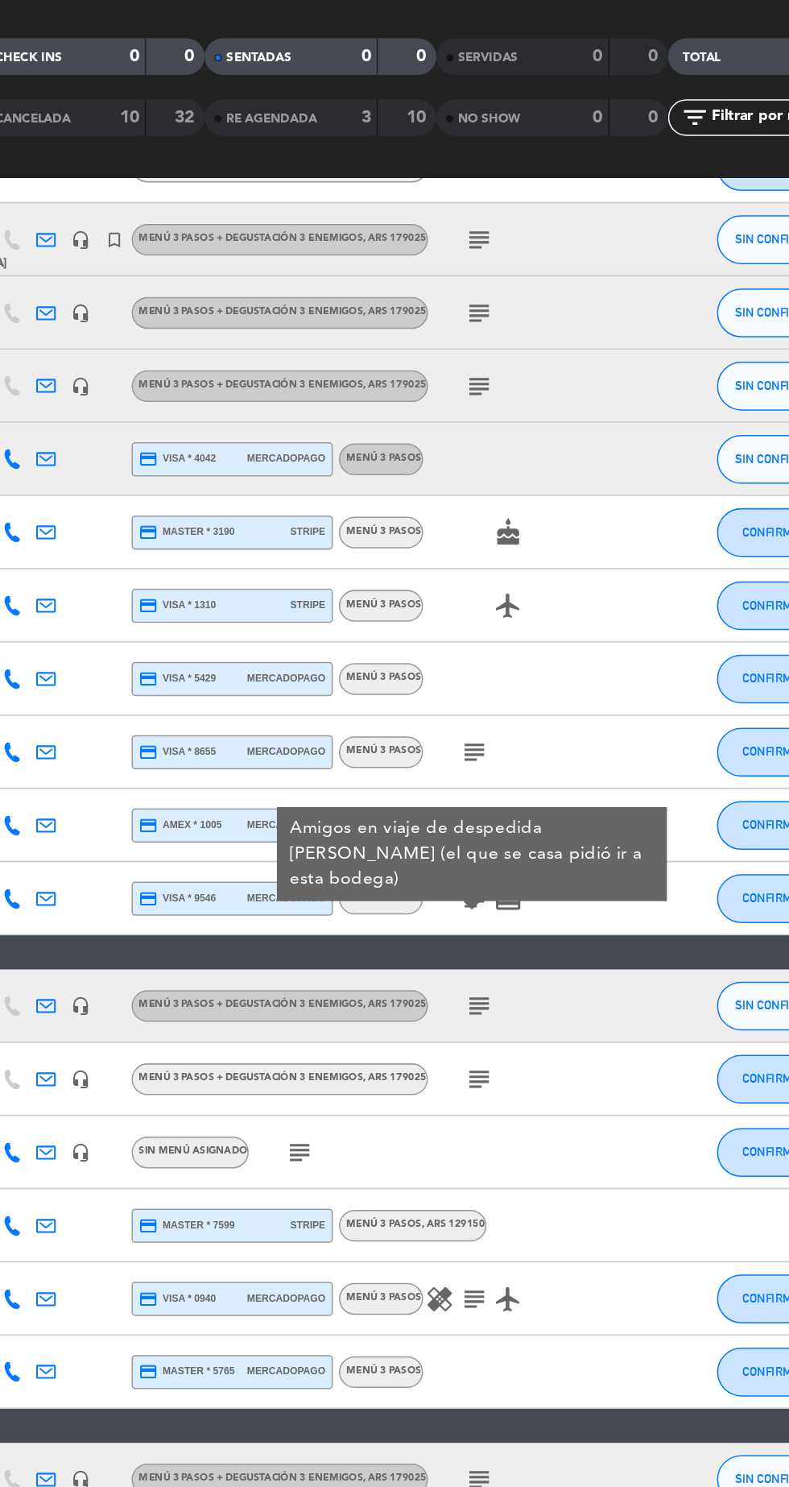
click at [495, 759] on icon "subject" at bounding box center [499, 763] width 19 height 19
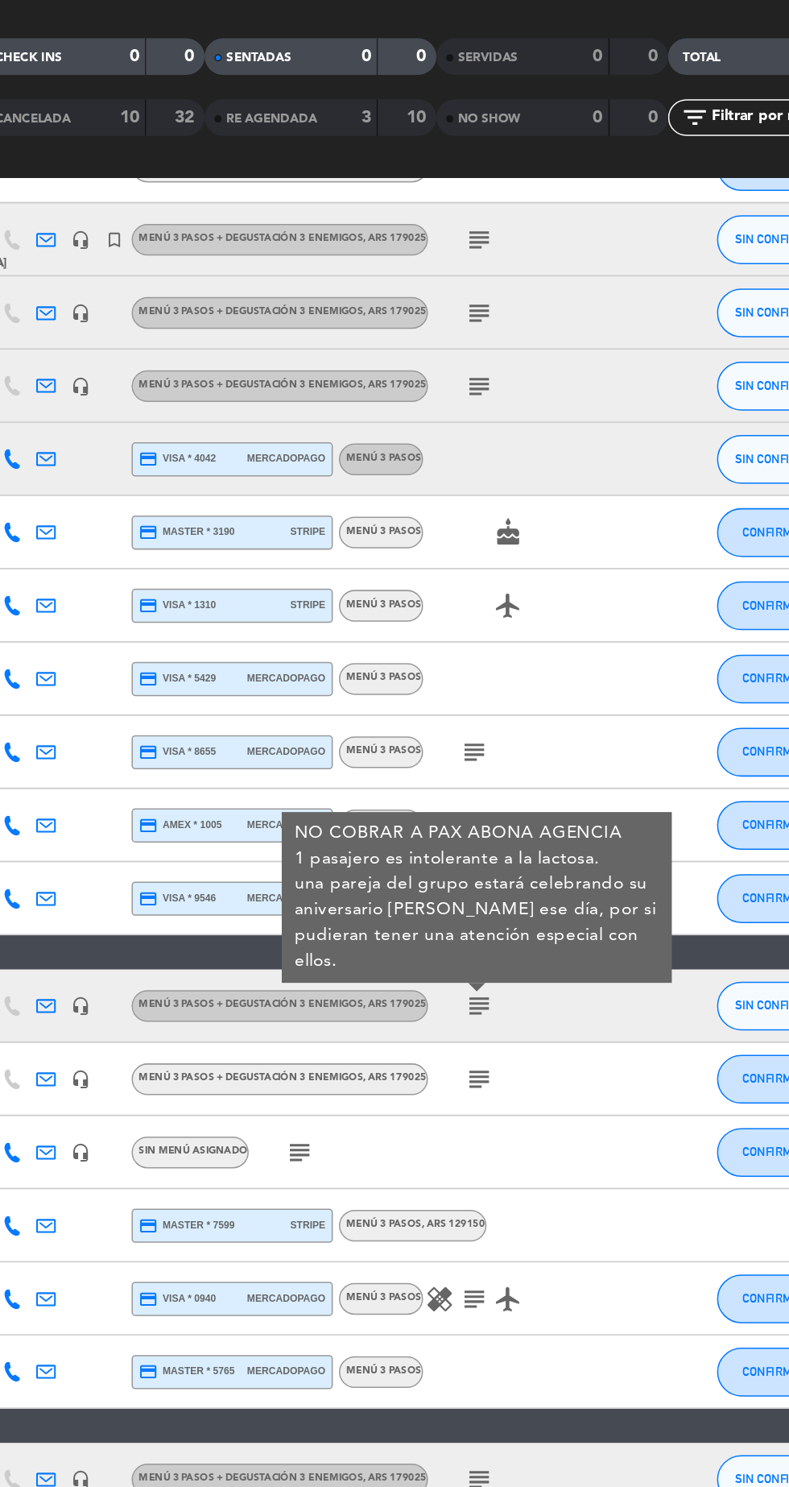
click at [503, 813] on icon "subject" at bounding box center [499, 811] width 19 height 19
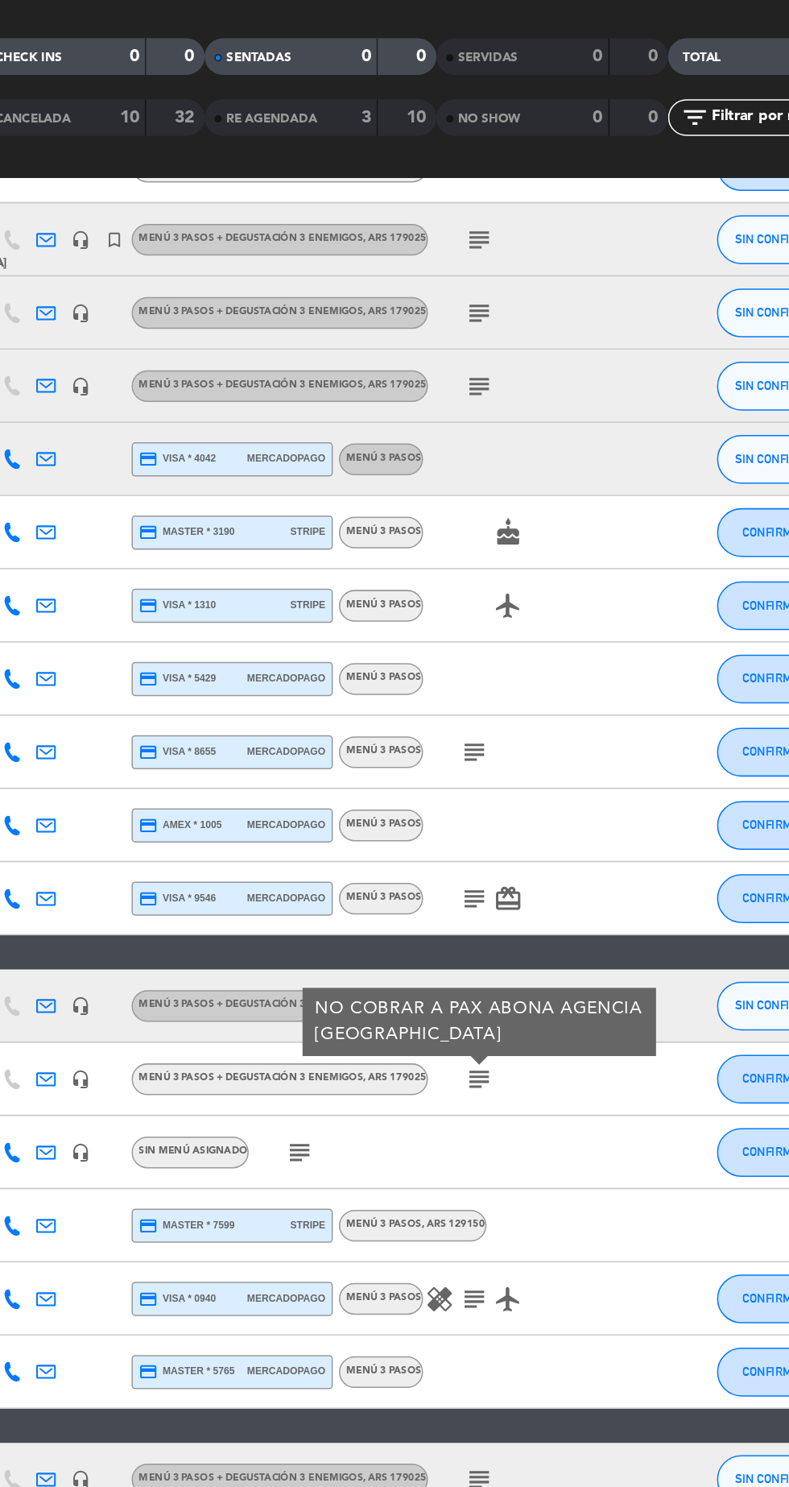
click at [385, 860] on icon "subject" at bounding box center [380, 860] width 19 height 19
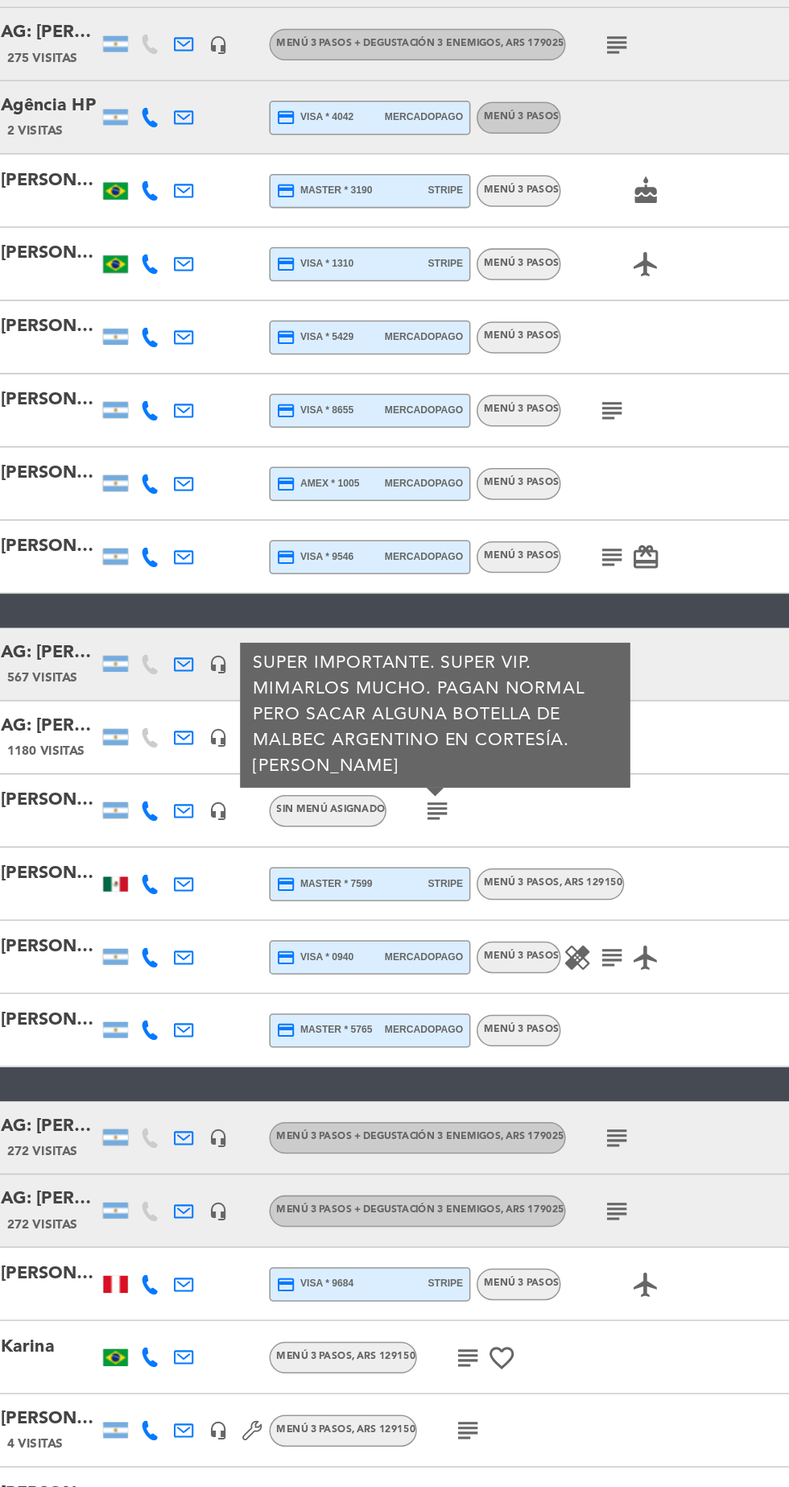
click at [481, 951] on icon "healing" at bounding box center [473, 956] width 19 height 19
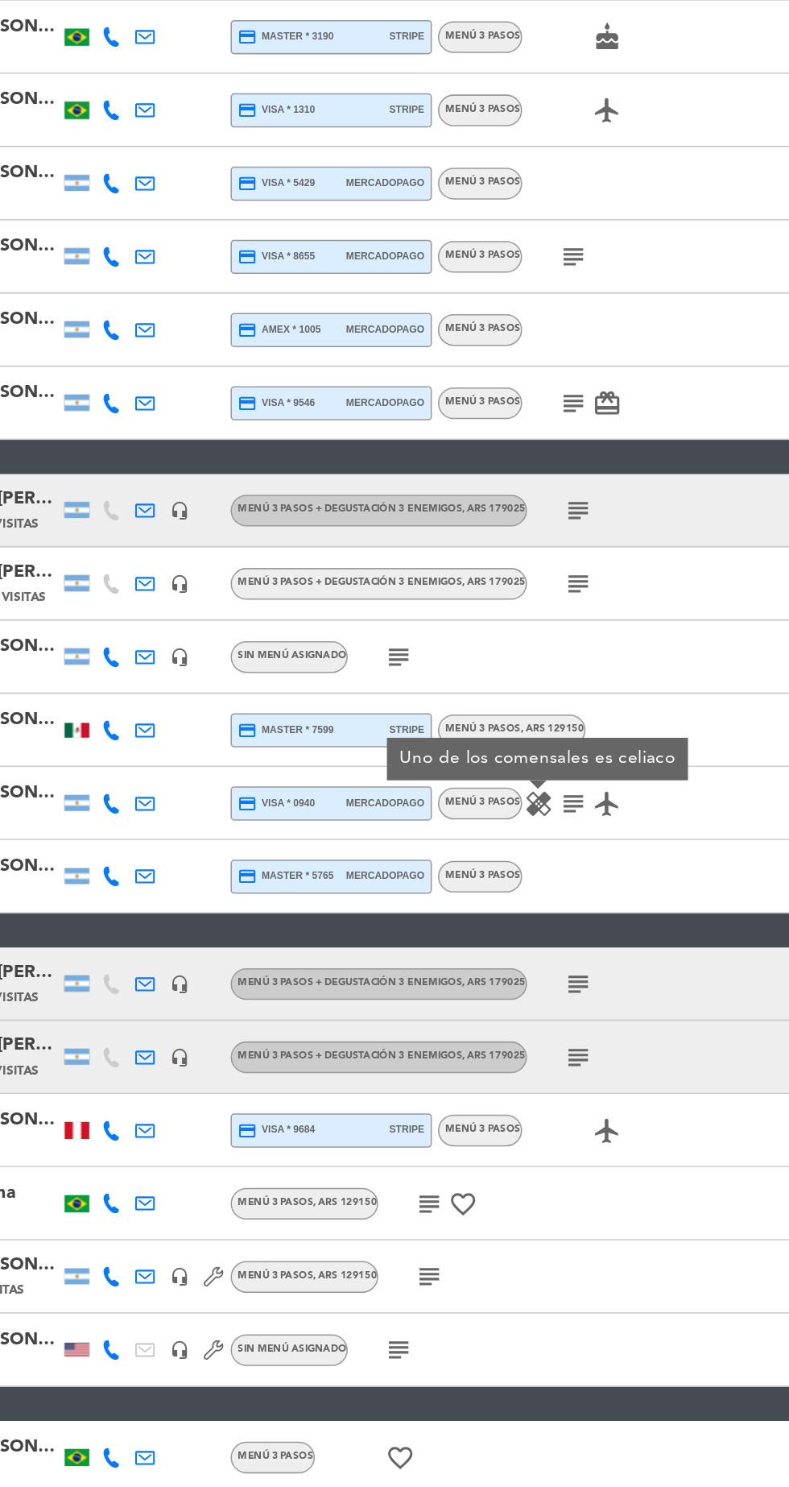
click at [499, 1083] on icon "subject" at bounding box center [499, 1076] width 19 height 19
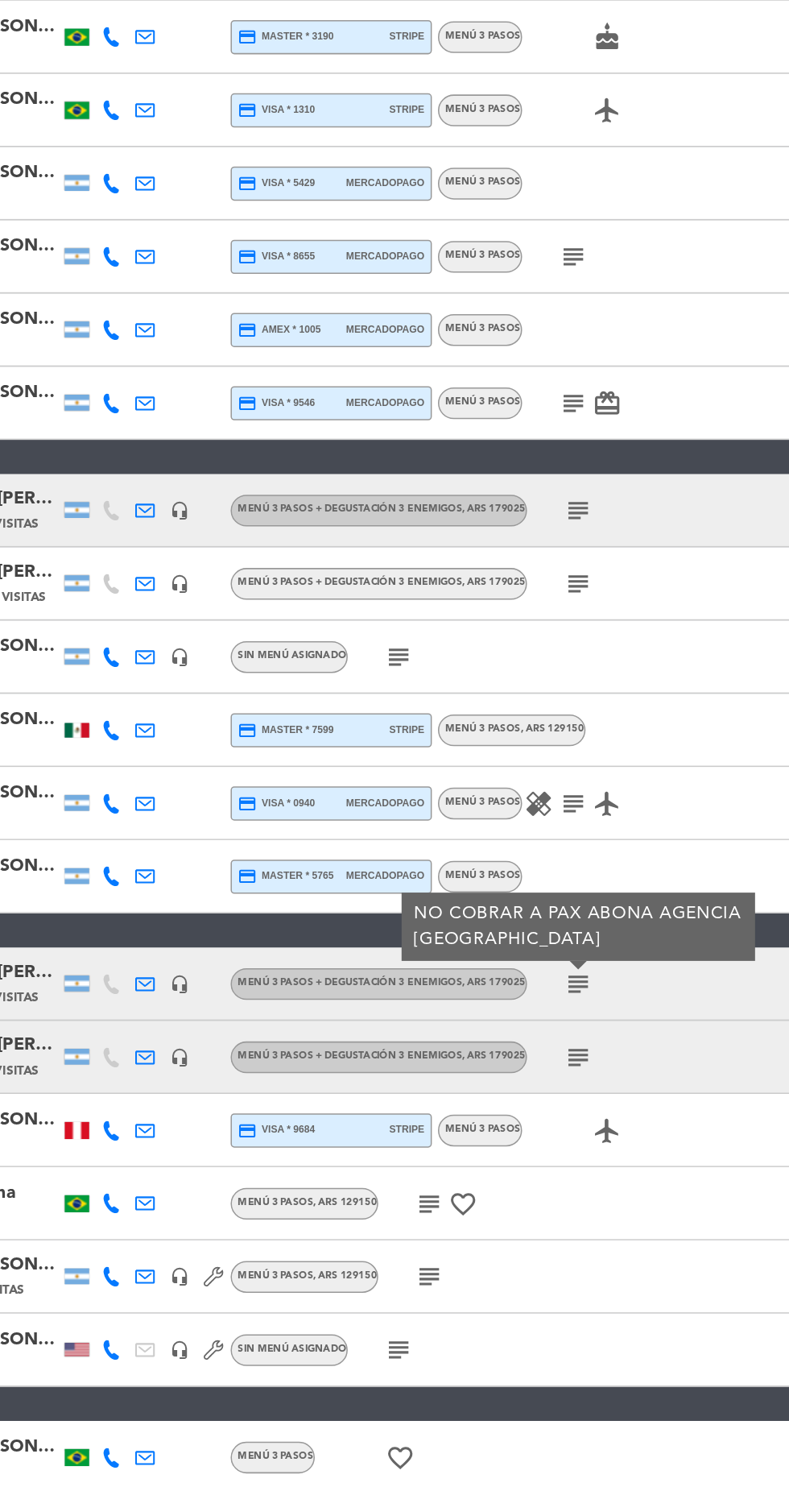
click at [501, 1124] on icon "subject" at bounding box center [499, 1124] width 19 height 19
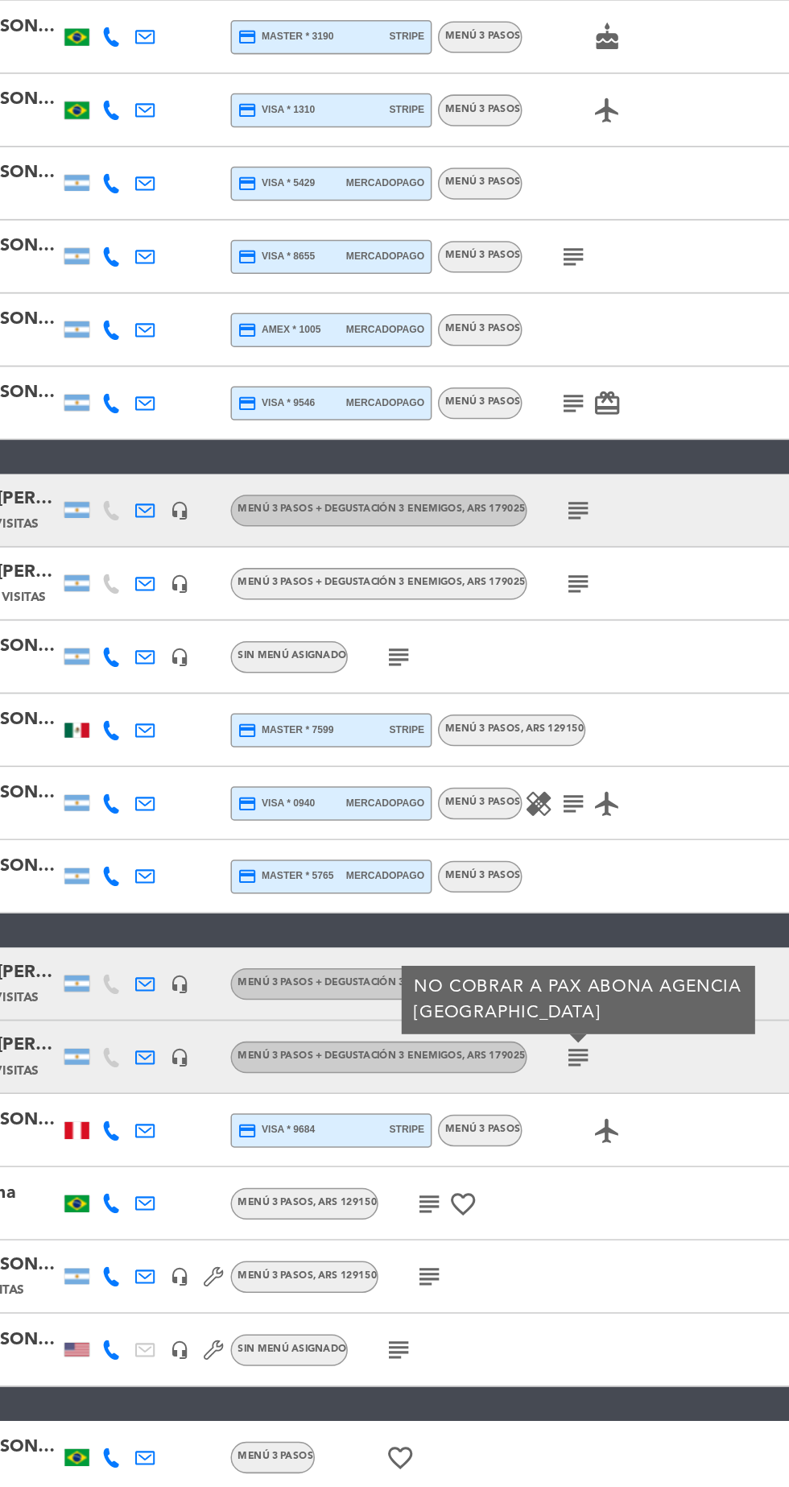
click at [404, 1227] on icon "subject" at bounding box center [400, 1220] width 19 height 19
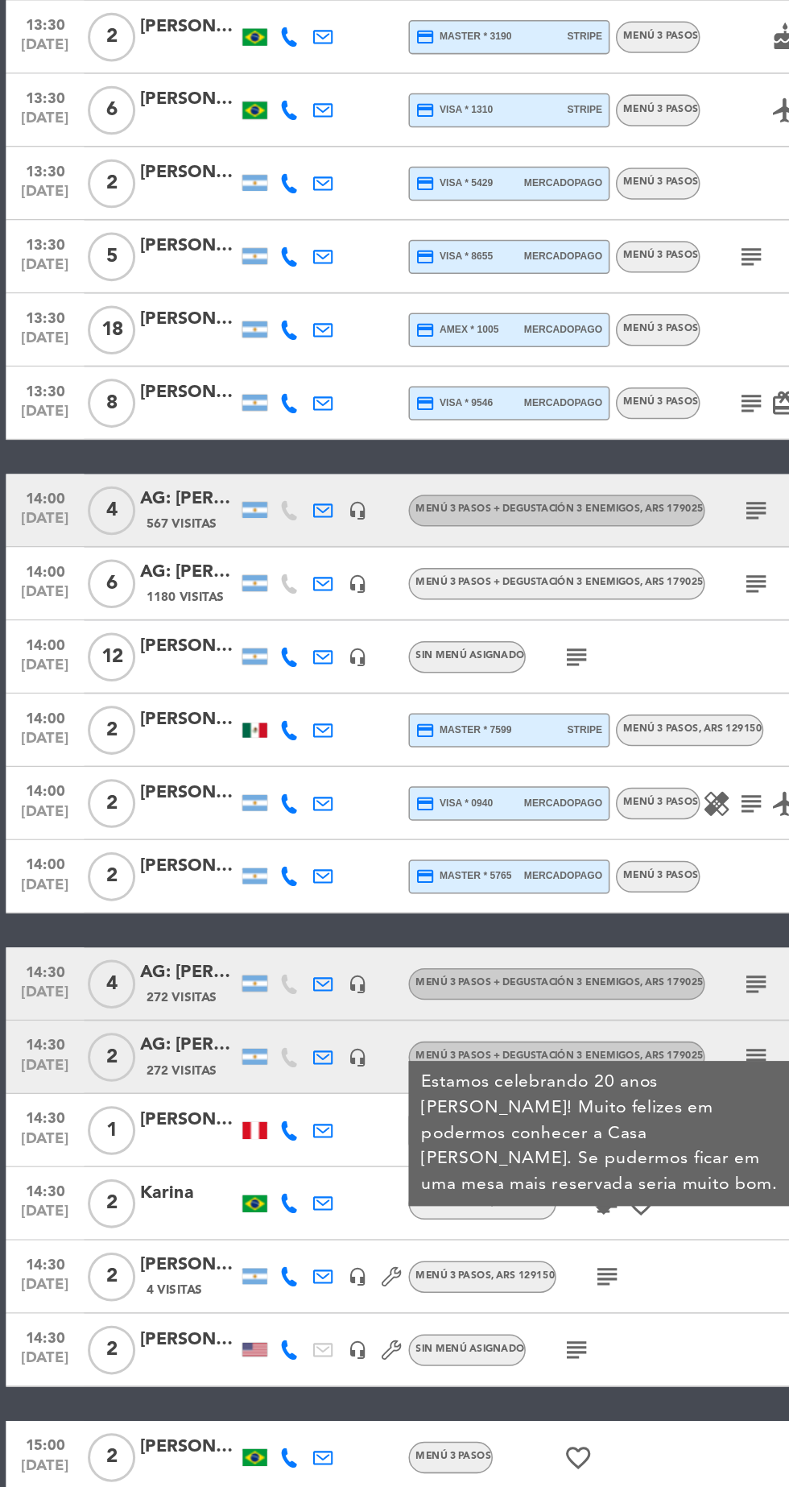
click at [406, 1269] on icon "subject" at bounding box center [400, 1269] width 19 height 19
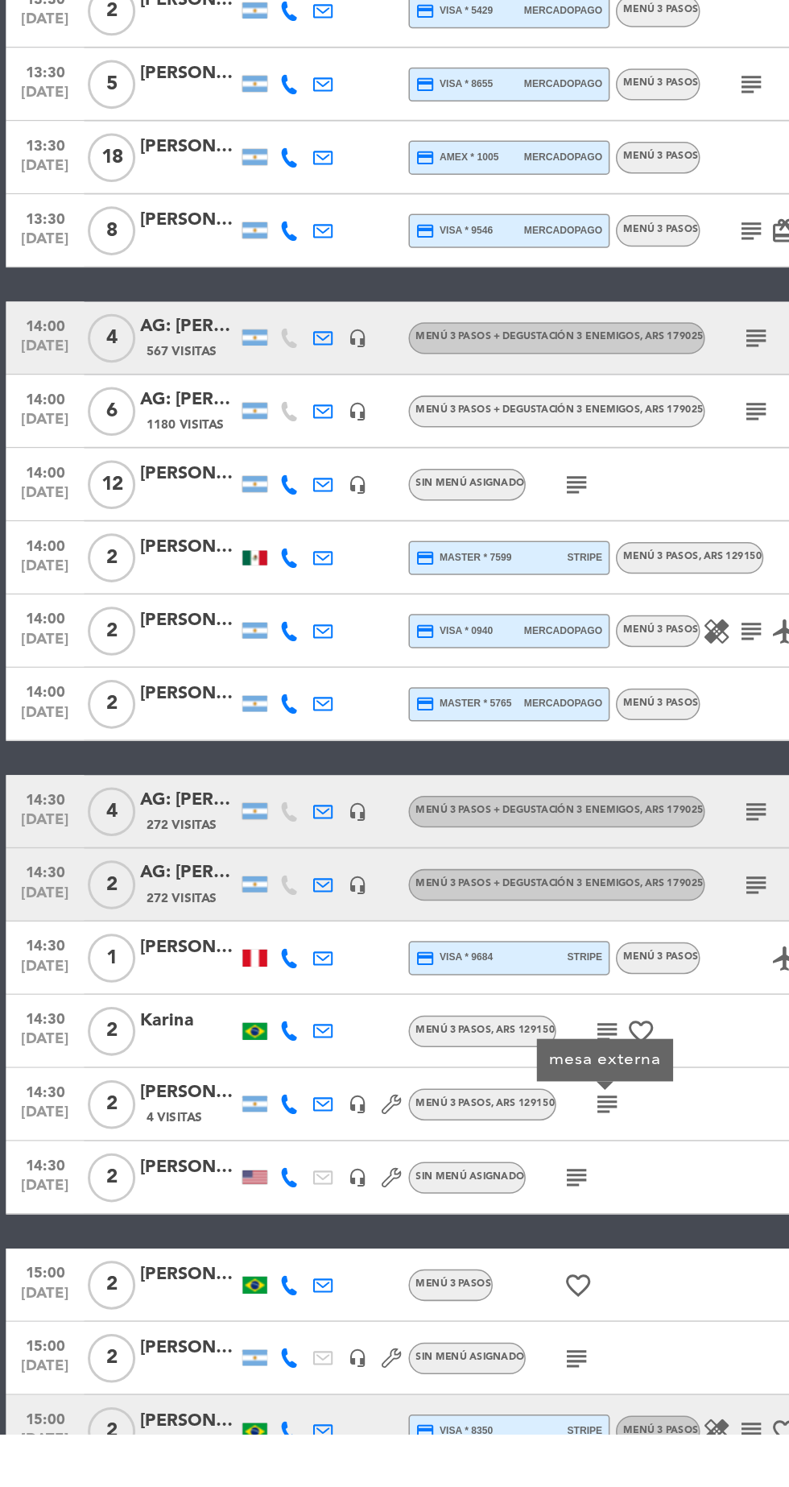
click at [388, 1318] on icon "subject" at bounding box center [380, 1317] width 19 height 19
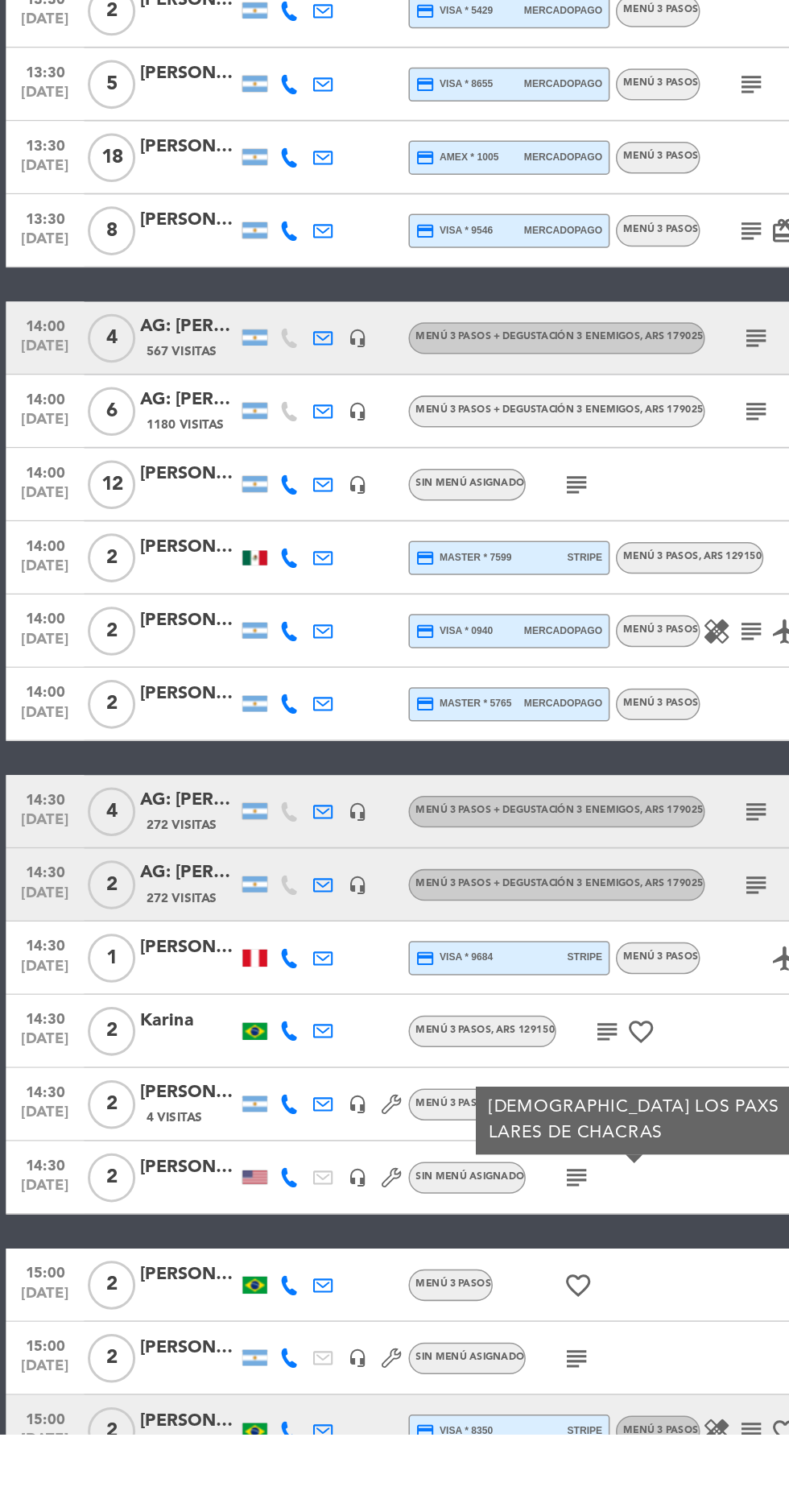
click at [387, 1434] on icon "subject" at bounding box center [380, 1436] width 19 height 19
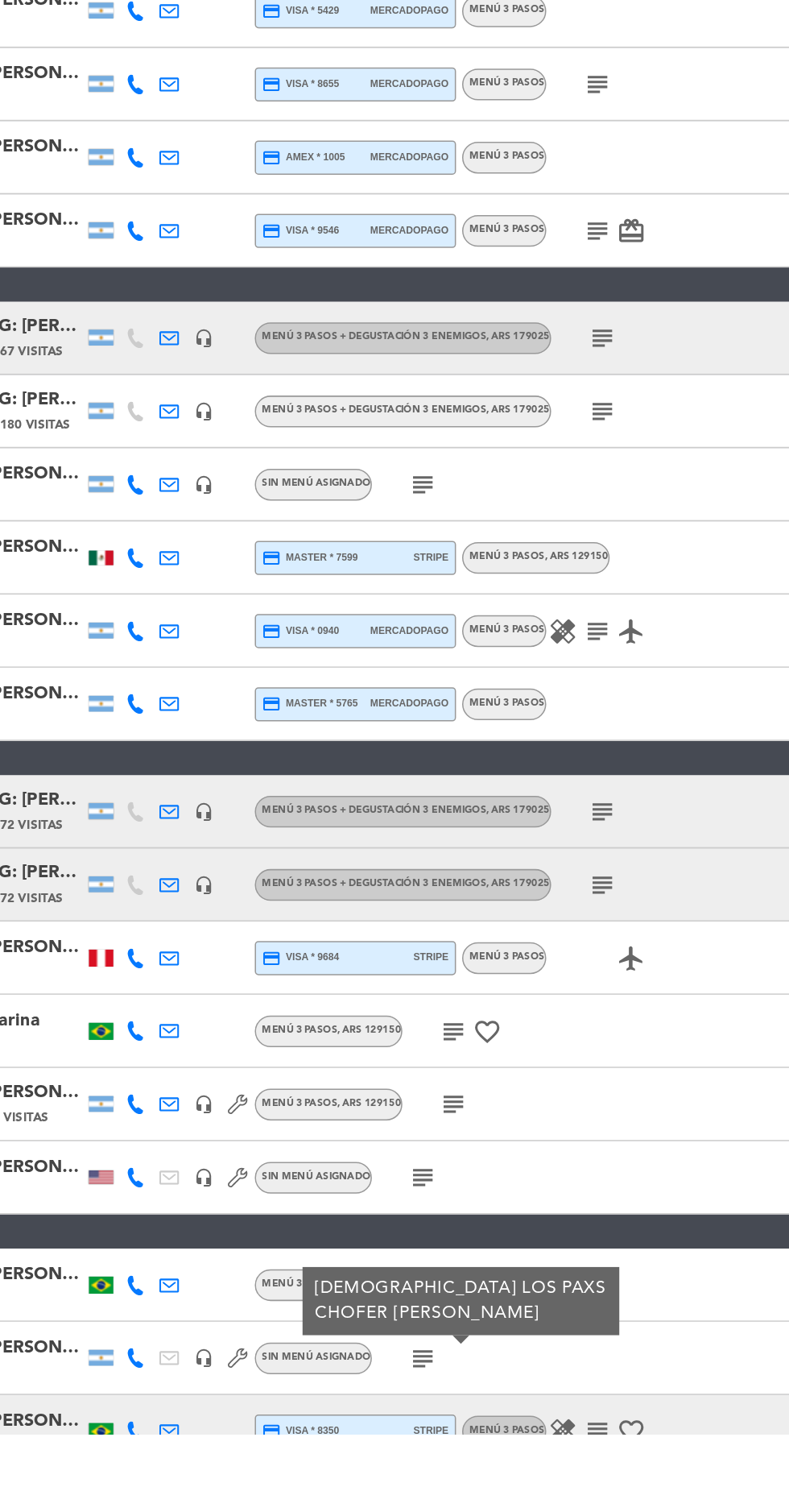
click at [497, 1486] on icon "subject" at bounding box center [496, 1485] width 19 height 19
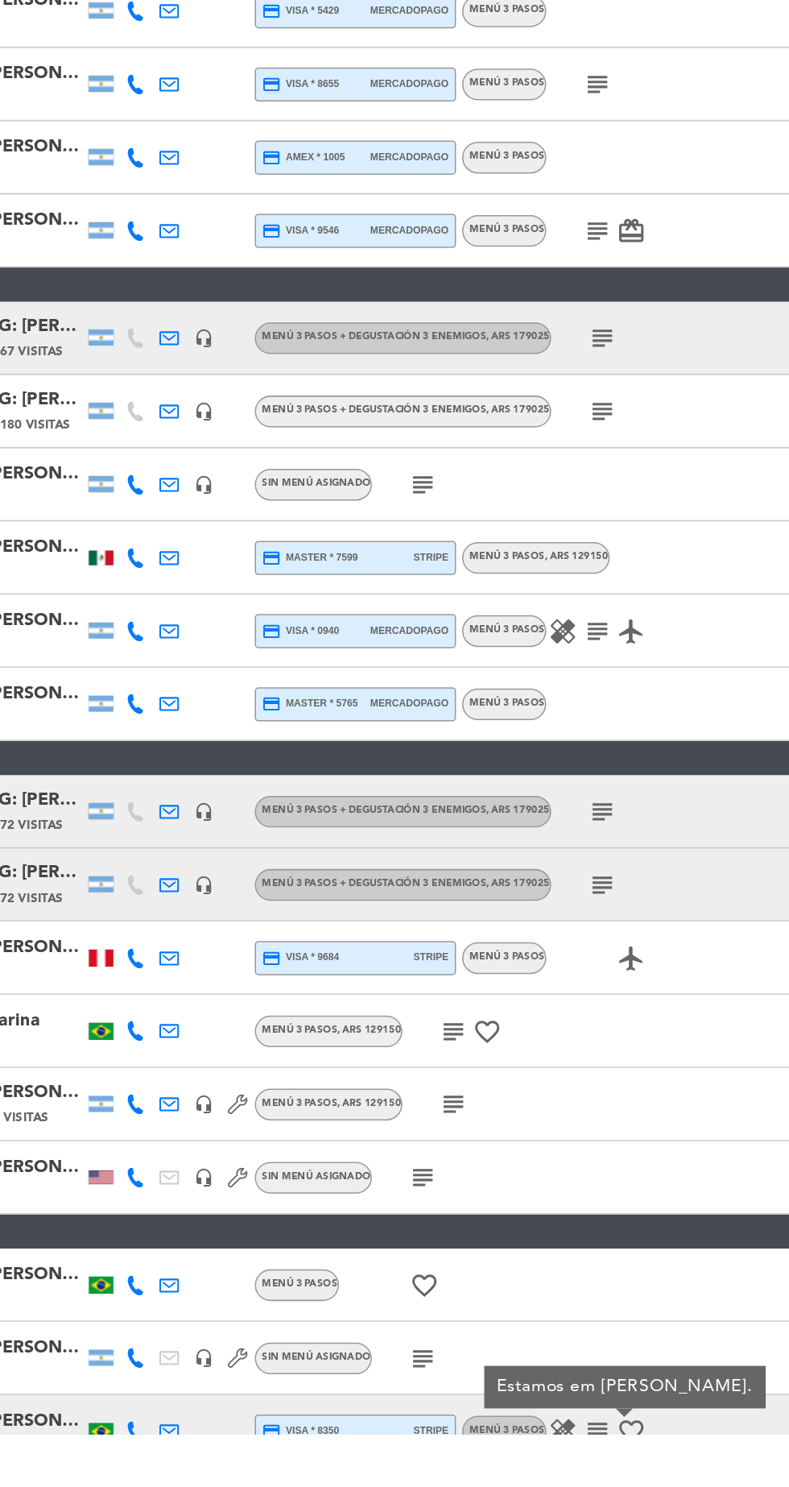
click at [520, 1479] on icon "favorite_border" at bounding box center [518, 1485] width 19 height 19
click at [480, 1486] on icon "healing" at bounding box center [473, 1485] width 19 height 19
